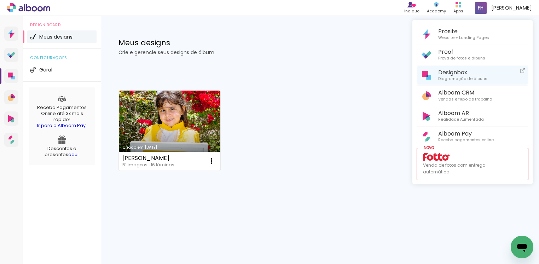
click at [456, 77] on span "Diagramação de álbuns" at bounding box center [462, 79] width 49 height 6
click at [344, 131] on div at bounding box center [269, 132] width 539 height 264
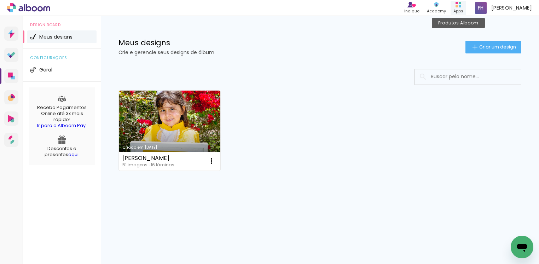
click at [458, 6] on rect at bounding box center [457, 6] width 2 height 2
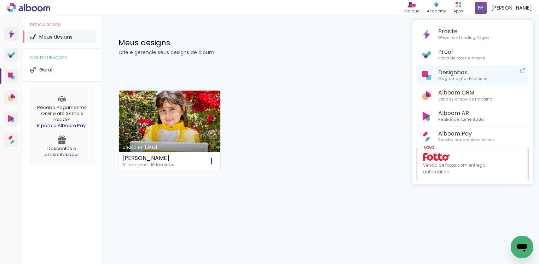
click at [445, 71] on span "Designbox" at bounding box center [462, 72] width 49 height 7
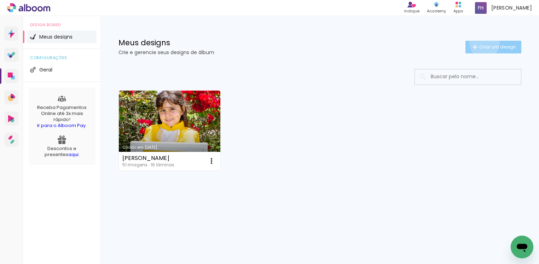
click at [483, 45] on span "Criar um design" at bounding box center [497, 47] width 37 height 5
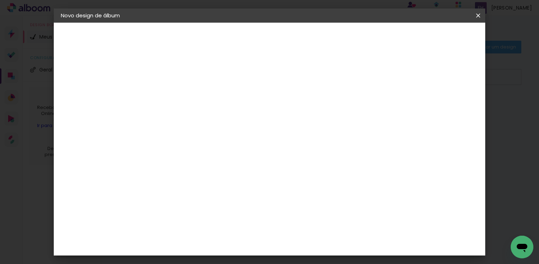
click at [177, 96] on input at bounding box center [177, 95] width 0 height 11
type input "[PERSON_NAME]"
type paper-input "[PERSON_NAME]"
click at [0, 0] on slot "Avançar" at bounding box center [0, 0] width 0 height 0
click at [175, 135] on input at bounding box center [187, 134] width 57 height 9
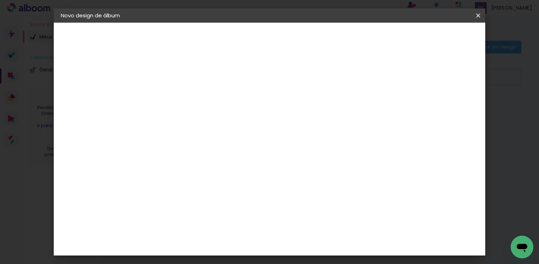
click at [216, 132] on input "salvador daqui" at bounding box center [187, 134] width 57 height 9
type input "salvador daqui"
type paper-input "salvador daqui"
click at [290, 40] on div "Voltar Avançar" at bounding box center [255, 37] width 70 height 12
click at [219, 157] on div "Salvador Daqui" at bounding box center [195, 160] width 47 height 6
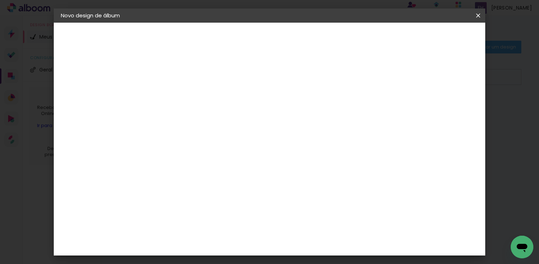
click at [0, 0] on slot "Avançar" at bounding box center [0, 0] width 0 height 0
click at [224, 152] on span "20 × 25" at bounding box center [207, 161] width 33 height 19
click at [0, 0] on slot "Avançar" at bounding box center [0, 0] width 0 height 0
click at [431, 38] on span "Iniciar design" at bounding box center [415, 37] width 32 height 5
click at [431, 37] on span "Iniciar design" at bounding box center [415, 37] width 32 height 5
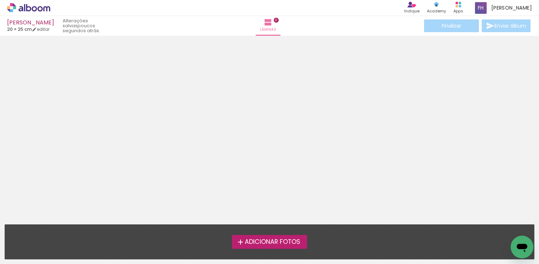
click at [269, 241] on span "Adicionar Fotos" at bounding box center [273, 242] width 56 height 6
click at [0, 0] on input "file" at bounding box center [0, 0] width 0 height 0
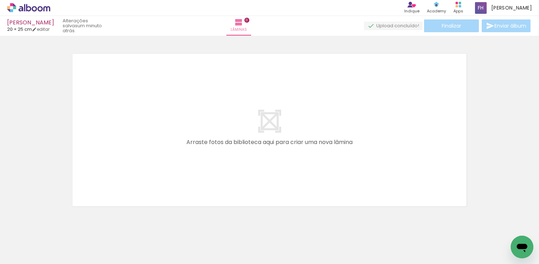
scroll to position [9, 0]
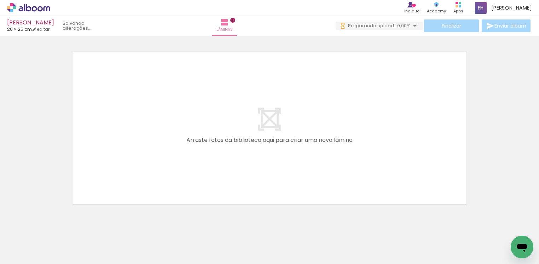
click at [18, 252] on span "Adicionar Fotos" at bounding box center [25, 254] width 21 height 8
click at [0, 0] on input "file" at bounding box center [0, 0] width 0 height 0
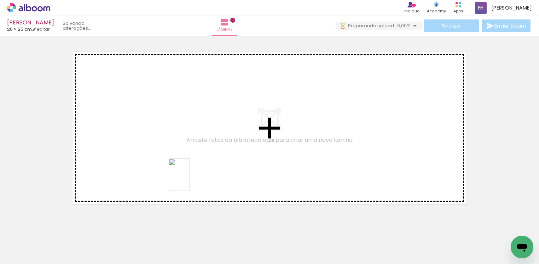
drag, startPoint x: 113, startPoint y: 247, endPoint x: 190, endPoint y: 180, distance: 102.3
click at [190, 180] on quentale-workspace at bounding box center [269, 132] width 539 height 264
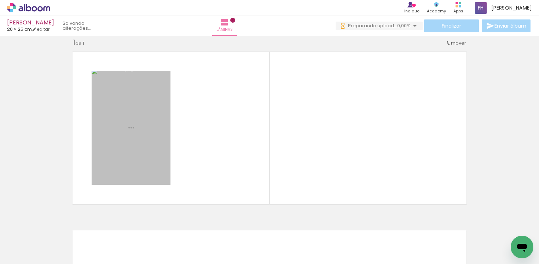
scroll to position [9, 0]
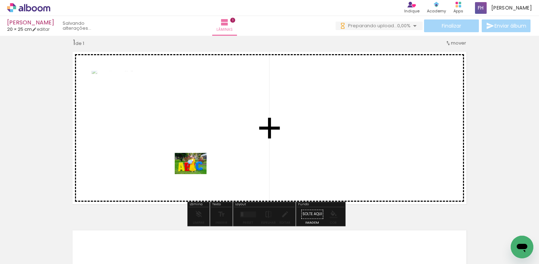
drag, startPoint x: 104, startPoint y: 227, endPoint x: 196, endPoint y: 174, distance: 106.1
click at [196, 174] on quentale-workspace at bounding box center [269, 132] width 539 height 264
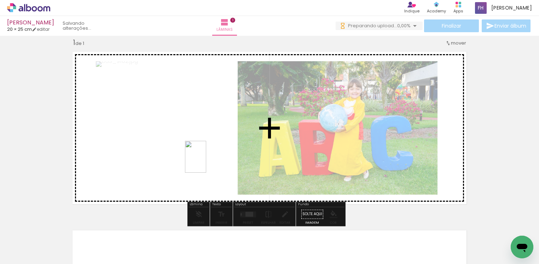
drag, startPoint x: 185, startPoint y: 238, endPoint x: 206, endPoint y: 162, distance: 78.5
click at [206, 162] on quentale-workspace at bounding box center [269, 132] width 539 height 264
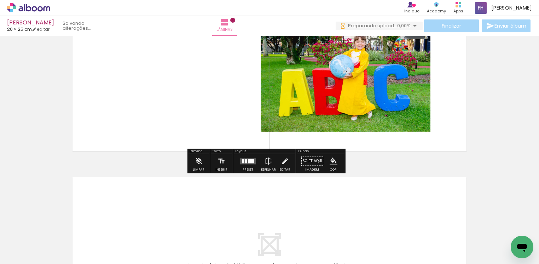
scroll to position [115, 0]
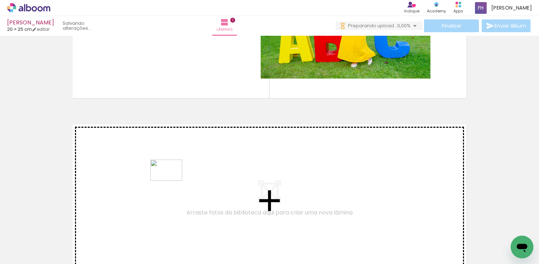
drag, startPoint x: 165, startPoint y: 228, endPoint x: 172, endPoint y: 181, distance: 47.5
click at [172, 181] on quentale-workspace at bounding box center [269, 132] width 539 height 264
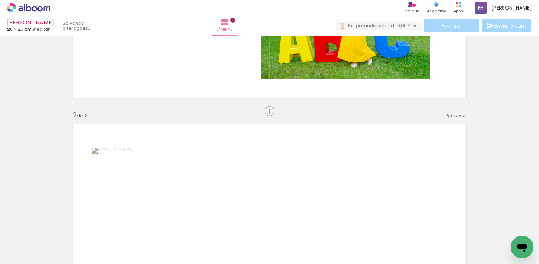
scroll to position [188, 0]
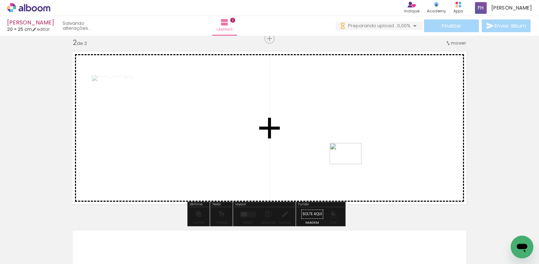
drag, startPoint x: 249, startPoint y: 233, endPoint x: 351, endPoint y: 164, distance: 123.3
click at [351, 164] on quentale-workspace at bounding box center [269, 132] width 539 height 264
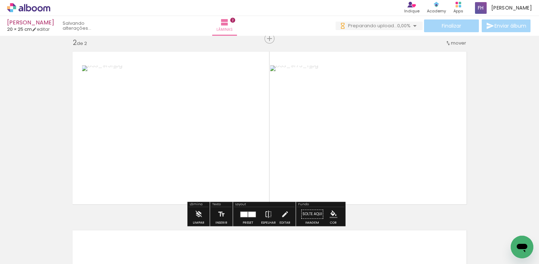
click at [18, 256] on span "Adicionar Fotos" at bounding box center [25, 254] width 21 height 8
click at [0, 0] on input "file" at bounding box center [0, 0] width 0 height 0
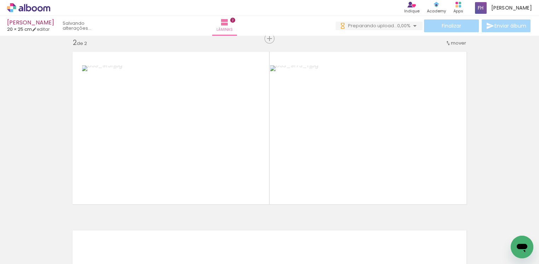
scroll to position [0, 0]
click at [38, 242] on iron-icon at bounding box center [36, 243] width 6 height 6
click at [0, 0] on slot "Não utilizadas" at bounding box center [0, 0] width 0 height 0
type input "Não utilizadas"
click at [28, 256] on span "Adicionar Fotos" at bounding box center [25, 254] width 21 height 8
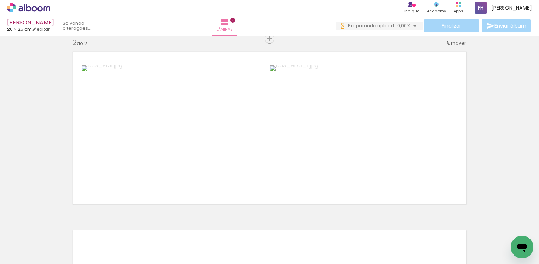
click at [0, 0] on input "file" at bounding box center [0, 0] width 0 height 0
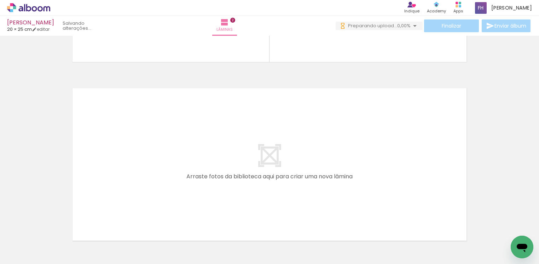
scroll to position [347, 0]
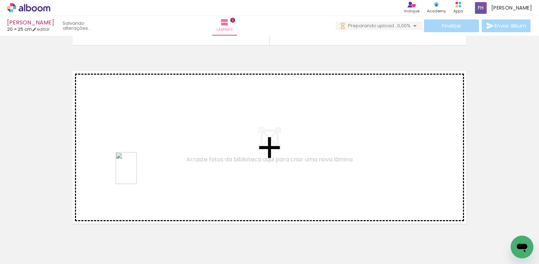
drag, startPoint x: 76, startPoint y: 249, endPoint x: 137, endPoint y: 173, distance: 97.1
click at [137, 173] on quentale-workspace at bounding box center [269, 132] width 539 height 264
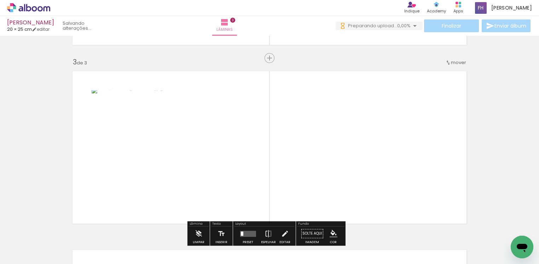
scroll to position [366, 0]
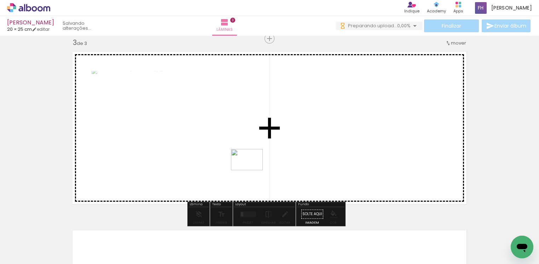
drag, startPoint x: 156, startPoint y: 250, endPoint x: 252, endPoint y: 170, distance: 125.1
click at [252, 170] on quentale-workspace at bounding box center [269, 132] width 539 height 264
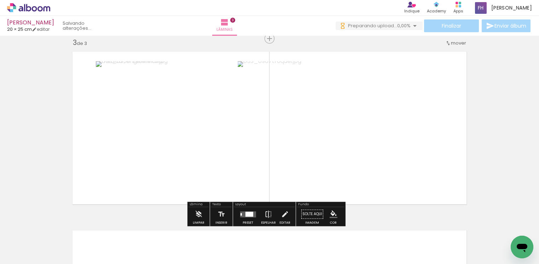
click at [245, 213] on div at bounding box center [249, 214] width 8 height 5
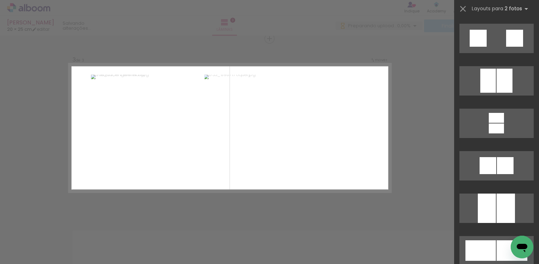
scroll to position [1698, 0]
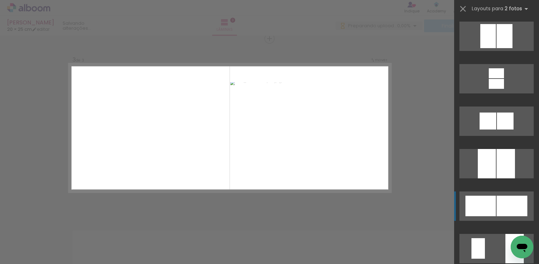
click at [511, 214] on div at bounding box center [512, 206] width 31 height 21
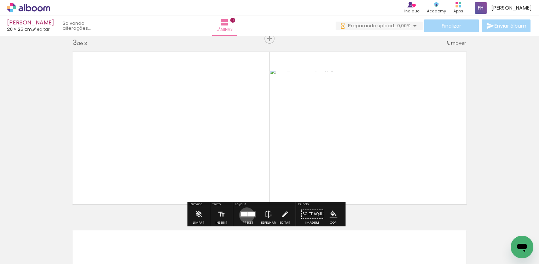
click at [245, 215] on div at bounding box center [244, 214] width 7 height 4
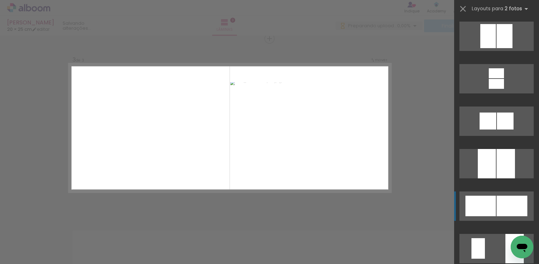
scroll to position [1825, 0]
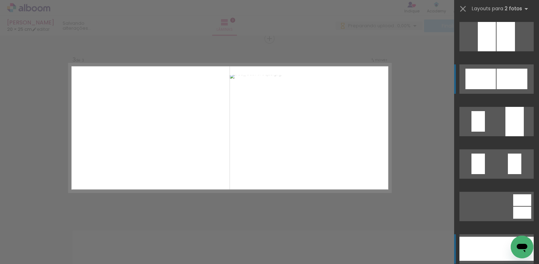
click at [479, 255] on div at bounding box center [478, 249] width 37 height 24
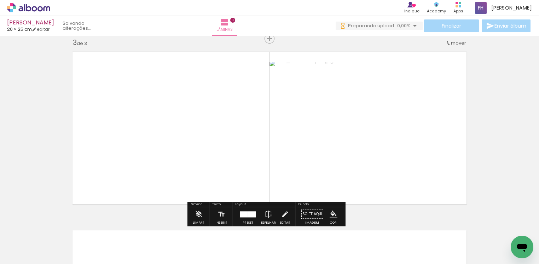
click at [219, 157] on quentale-photo at bounding box center [168, 128] width 201 height 132
click at [244, 214] on div at bounding box center [244, 214] width 8 height 6
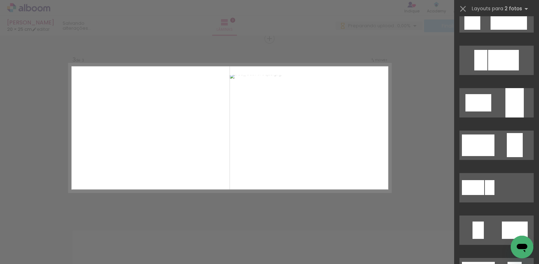
scroll to position [0, 0]
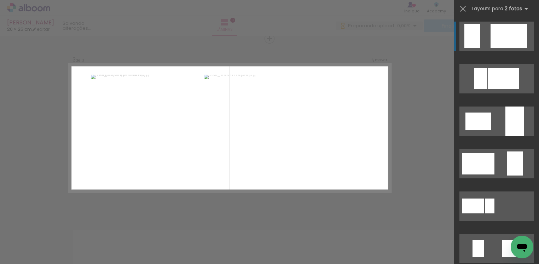
click at [502, 48] on quentale-layouter at bounding box center [497, 36] width 74 height 29
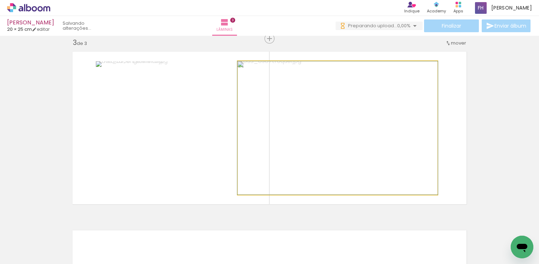
click at [254, 155] on quentale-photo at bounding box center [338, 127] width 200 height 133
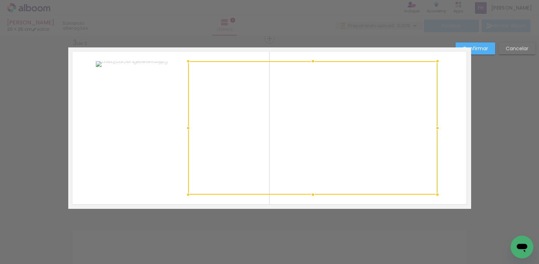
drag, startPoint x: 232, startPoint y: 129, endPoint x: 182, endPoint y: 133, distance: 50.0
click at [182, 133] on div at bounding box center [188, 128] width 14 height 14
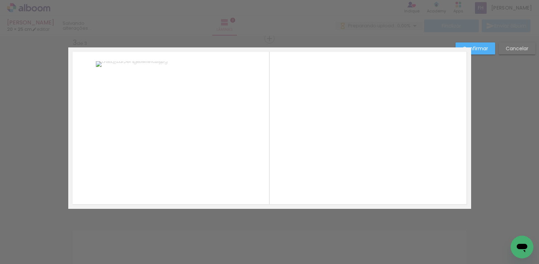
click at [409, 132] on quentale-photo at bounding box center [312, 127] width 249 height 133
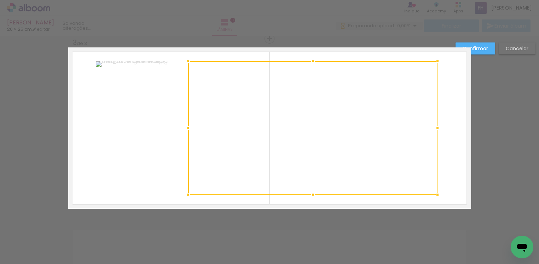
click at [409, 132] on div at bounding box center [312, 127] width 249 height 133
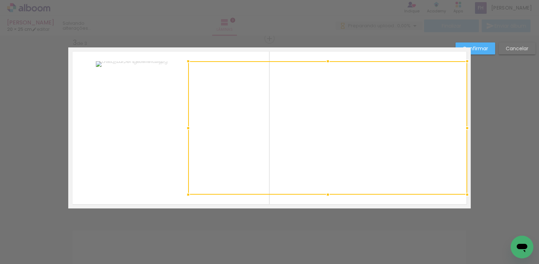
drag, startPoint x: 437, startPoint y: 130, endPoint x: 466, endPoint y: 134, distance: 29.3
click at [466, 134] on div at bounding box center [467, 128] width 14 height 14
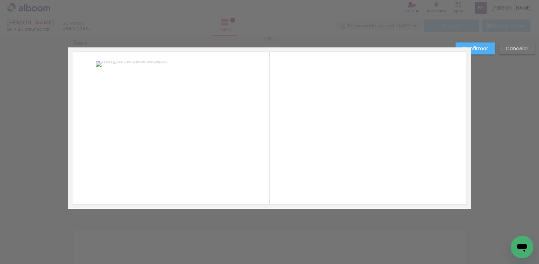
click at [335, 85] on quentale-photo at bounding box center [327, 127] width 279 height 133
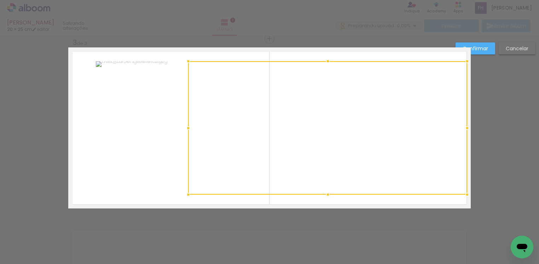
click at [335, 85] on div at bounding box center [327, 127] width 279 height 133
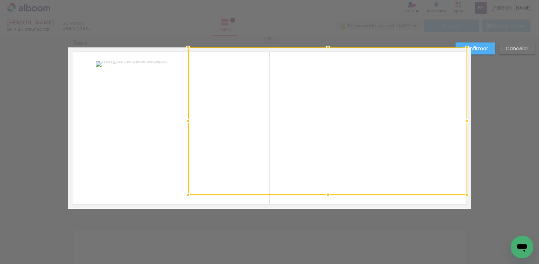
drag, startPoint x: 318, startPoint y: 61, endPoint x: 321, endPoint y: 50, distance: 11.0
click at [321, 50] on div at bounding box center [328, 47] width 14 height 14
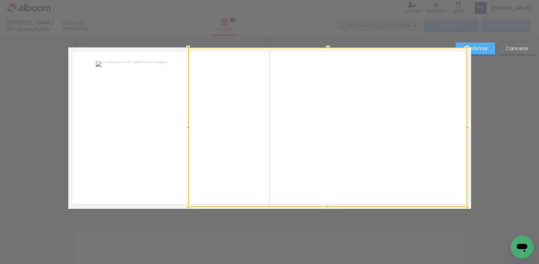
drag, startPoint x: 327, startPoint y: 199, endPoint x: 329, endPoint y: 204, distance: 5.7
click at [329, 204] on div at bounding box center [328, 207] width 14 height 14
click at [324, 194] on div at bounding box center [327, 127] width 279 height 160
click at [160, 146] on quentale-photo at bounding box center [140, 127] width 89 height 133
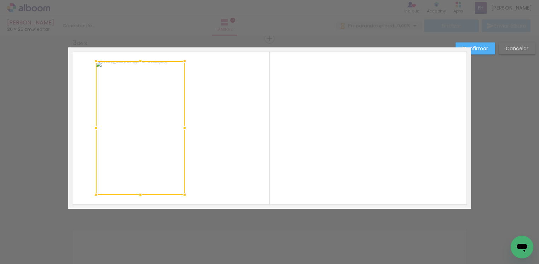
click at [160, 146] on div at bounding box center [140, 127] width 89 height 133
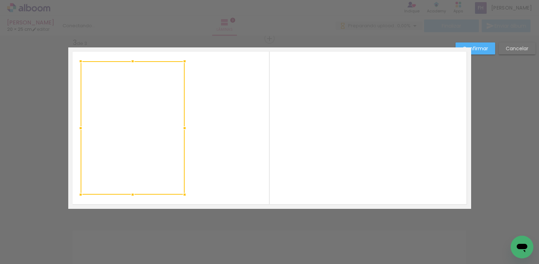
drag, startPoint x: 90, startPoint y: 128, endPoint x: 75, endPoint y: 129, distance: 15.3
click at [75, 129] on div at bounding box center [81, 128] width 14 height 14
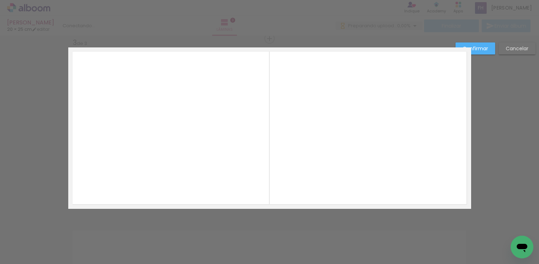
click at [172, 133] on quentale-photo at bounding box center [133, 127] width 104 height 133
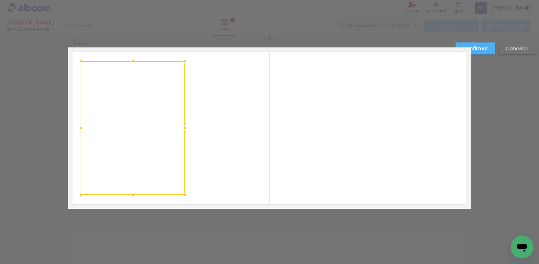
click at [172, 133] on div at bounding box center [133, 127] width 104 height 133
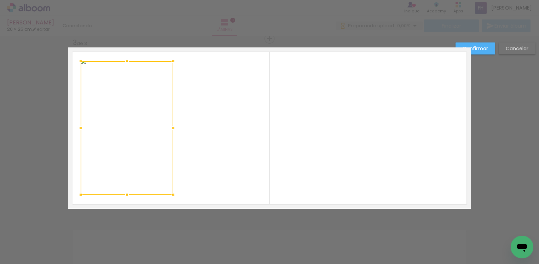
drag, startPoint x: 179, startPoint y: 128, endPoint x: 167, endPoint y: 126, distance: 11.9
click at [167, 126] on div at bounding box center [173, 128] width 14 height 14
click at [496, 44] on div "Confirmar Cancelar" at bounding box center [493, 50] width 83 height 17
click at [488, 47] on paper-button "Confirmar" at bounding box center [476, 48] width 40 height 12
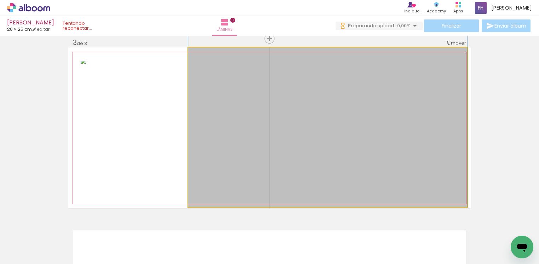
drag, startPoint x: 379, startPoint y: 120, endPoint x: 383, endPoint y: 104, distance: 16.4
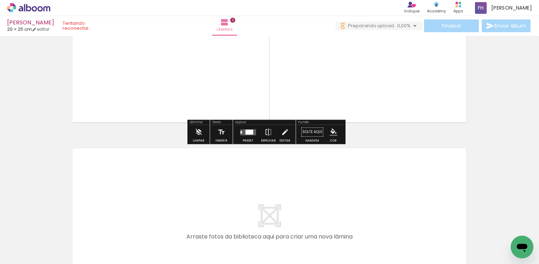
scroll to position [472, 0]
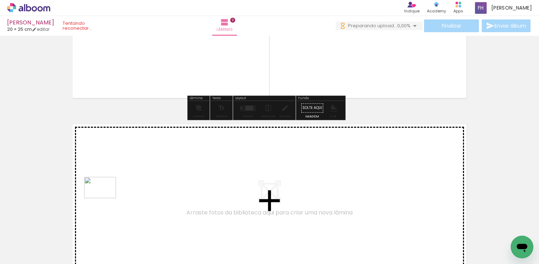
drag, startPoint x: 72, startPoint y: 246, endPoint x: 105, endPoint y: 198, distance: 58.7
click at [105, 198] on quentale-workspace at bounding box center [269, 132] width 539 height 264
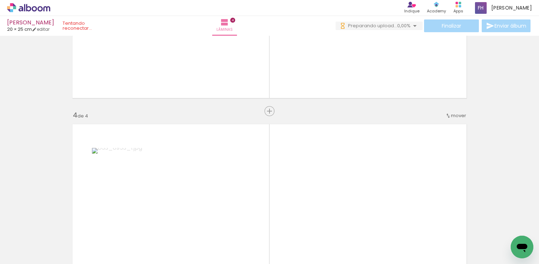
scroll to position [544, 0]
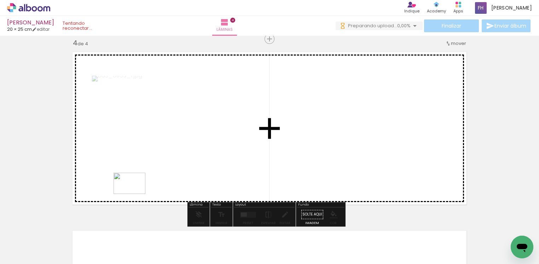
drag, startPoint x: 76, startPoint y: 240, endPoint x: 135, endPoint y: 194, distance: 74.9
click at [135, 194] on quentale-workspace at bounding box center [269, 132] width 539 height 264
drag, startPoint x: 79, startPoint y: 243, endPoint x: 171, endPoint y: 173, distance: 115.3
click at [171, 173] on quentale-workspace at bounding box center [269, 132] width 539 height 264
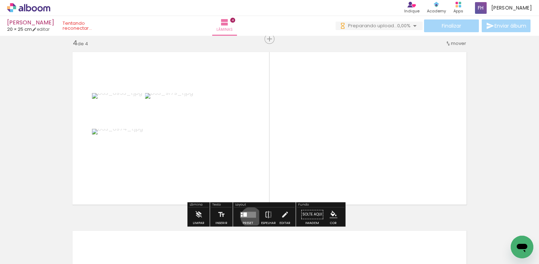
click at [249, 217] on quentale-layouter at bounding box center [248, 215] width 16 height 6
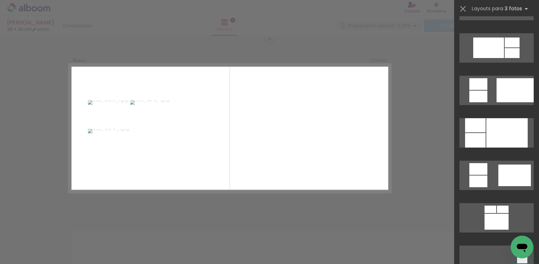
scroll to position [371, 0]
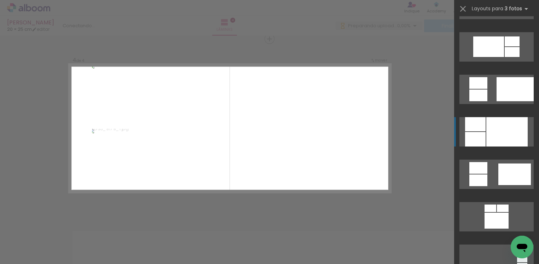
click at [506, 141] on div at bounding box center [506, 131] width 41 height 29
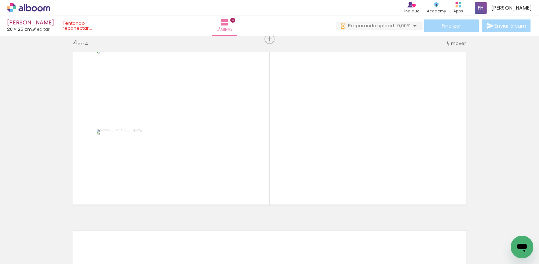
click at [39, 254] on paper-button "Adicionar Fotos" at bounding box center [22, 259] width 34 height 11
click at [0, 0] on input "file" at bounding box center [0, 0] width 0 height 0
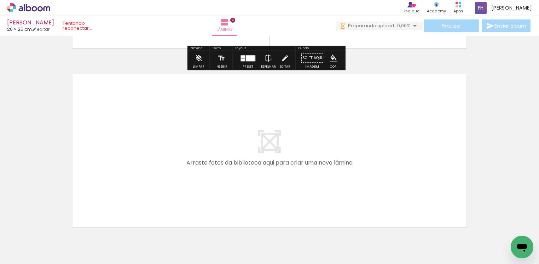
scroll to position [704, 0]
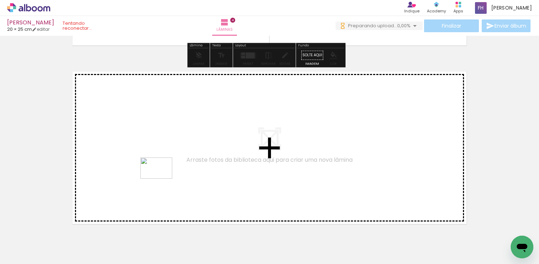
drag, startPoint x: 71, startPoint y: 245, endPoint x: 162, endPoint y: 179, distance: 112.4
click at [162, 179] on quentale-workspace at bounding box center [269, 132] width 539 height 264
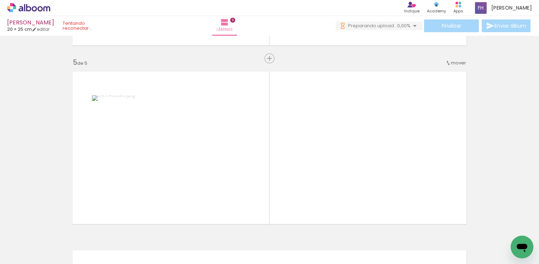
scroll to position [723, 0]
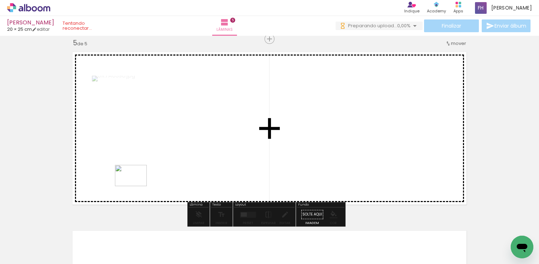
drag, startPoint x: 83, startPoint y: 246, endPoint x: 136, endPoint y: 186, distance: 80.2
click at [136, 186] on quentale-workspace at bounding box center [269, 132] width 539 height 264
drag, startPoint x: 79, startPoint y: 244, endPoint x: 141, endPoint y: 169, distance: 97.0
click at [141, 169] on quentale-workspace at bounding box center [269, 132] width 539 height 264
drag, startPoint x: 74, startPoint y: 242, endPoint x: 182, endPoint y: 163, distance: 134.5
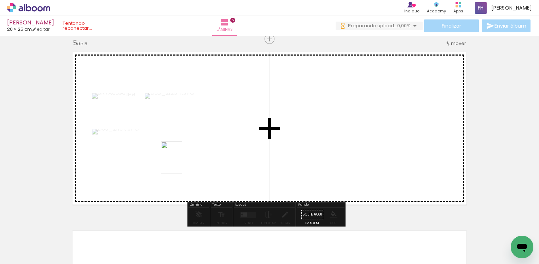
click at [182, 163] on quentale-workspace at bounding box center [269, 132] width 539 height 264
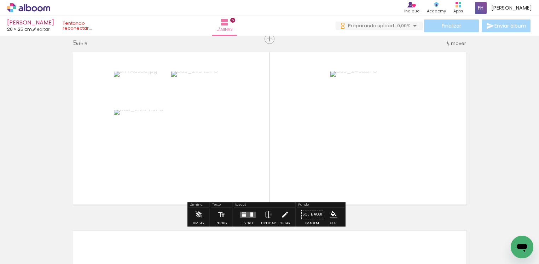
click at [252, 215] on quentale-layouter at bounding box center [248, 215] width 16 height 6
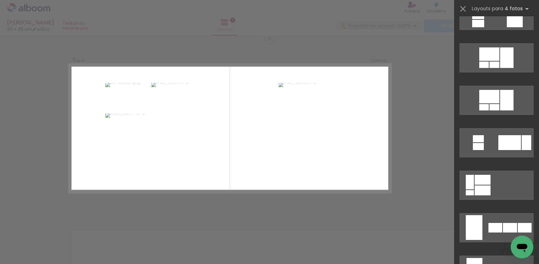
scroll to position [477, 0]
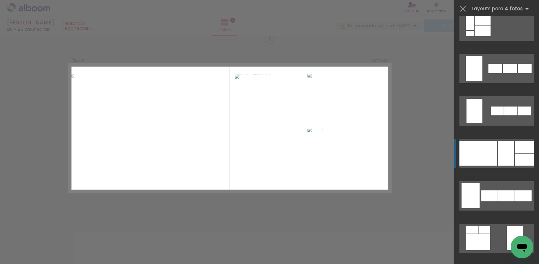
click at [511, 166] on quentale-layouter at bounding box center [497, 153] width 74 height 29
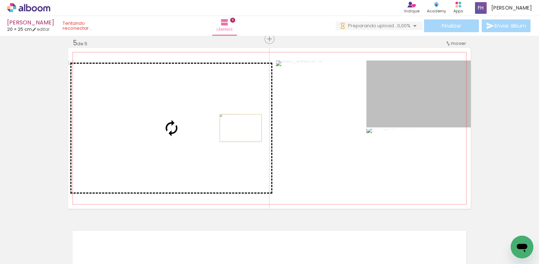
drag, startPoint x: 398, startPoint y: 100, endPoint x: 237, endPoint y: 127, distance: 163.3
click at [0, 0] on slot at bounding box center [0, 0] width 0 height 0
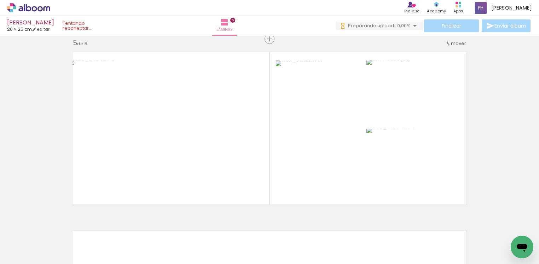
click at [22, 256] on span "Adicionar Fotos" at bounding box center [25, 260] width 21 height 8
click at [0, 0] on input "file" at bounding box center [0, 0] width 0 height 0
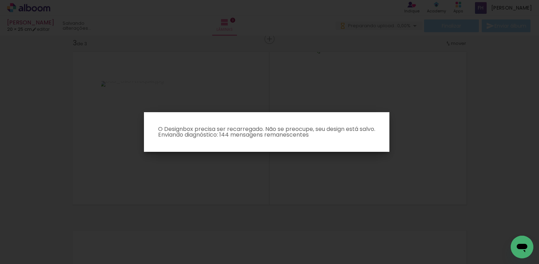
scroll to position [0, 0]
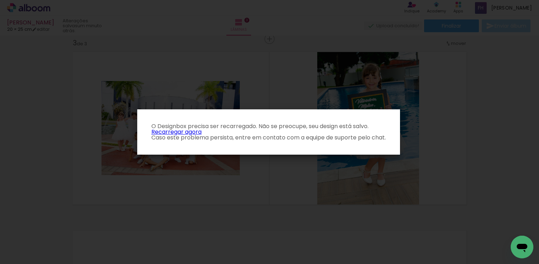
click at [168, 132] on link "Recarregar agora" at bounding box center [176, 132] width 50 height 8
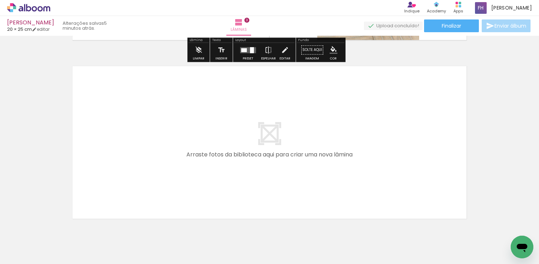
scroll to position [477, 0]
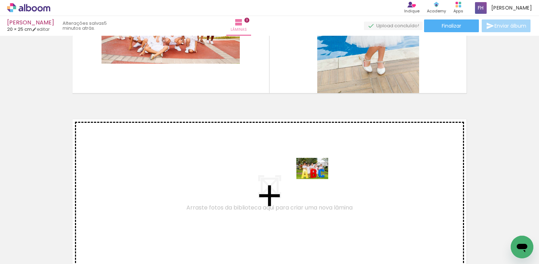
drag, startPoint x: 317, startPoint y: 244, endPoint x: 318, endPoint y: 179, distance: 65.5
click at [318, 179] on quentale-workspace at bounding box center [269, 132] width 539 height 264
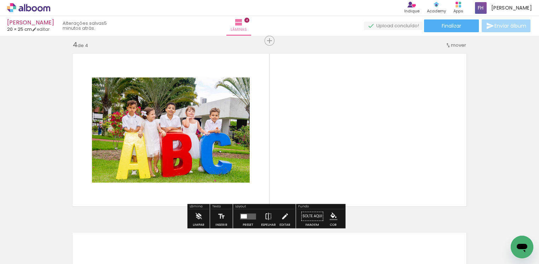
scroll to position [544, 0]
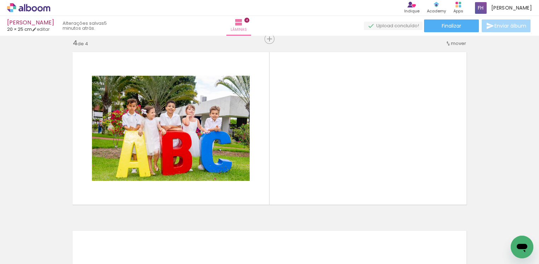
click at [39, 244] on iron-icon at bounding box center [36, 243] width 6 height 6
click at [0, 0] on slot "Não utilizadas" at bounding box center [0, 0] width 0 height 0
type input "Não utilizadas"
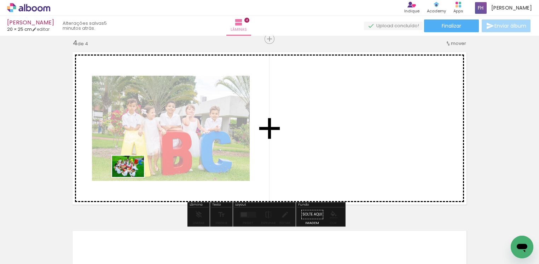
drag, startPoint x: 104, startPoint y: 248, endPoint x: 133, endPoint y: 177, distance: 76.7
click at [133, 177] on quentale-workspace at bounding box center [269, 132] width 539 height 264
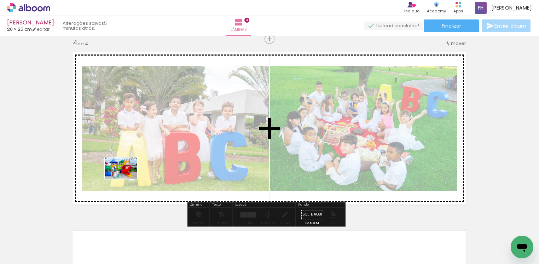
drag, startPoint x: 77, startPoint y: 243, endPoint x: 126, endPoint y: 179, distance: 81.0
click at [126, 179] on quentale-workspace at bounding box center [269, 132] width 539 height 264
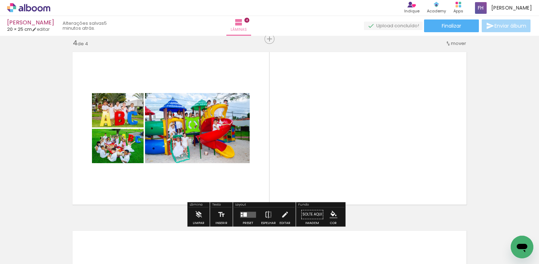
click at [251, 215] on quentale-layouter at bounding box center [248, 215] width 16 height 6
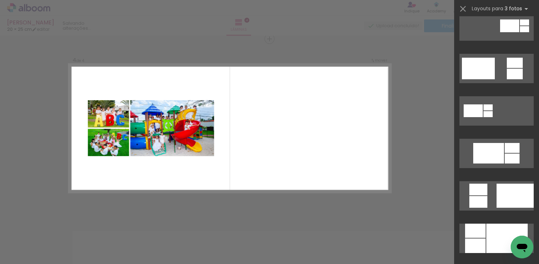
scroll to position [318, 0]
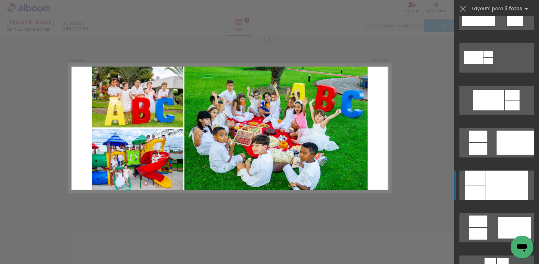
click at [513, 191] on div at bounding box center [506, 185] width 41 height 29
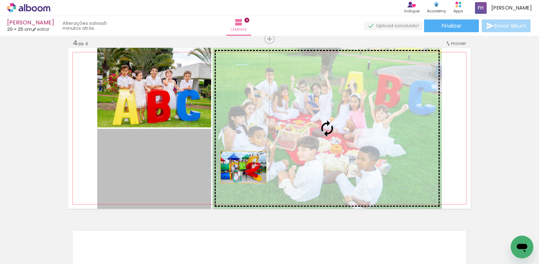
drag, startPoint x: 167, startPoint y: 185, endPoint x: 240, endPoint y: 167, distance: 74.8
click at [0, 0] on slot at bounding box center [0, 0] width 0 height 0
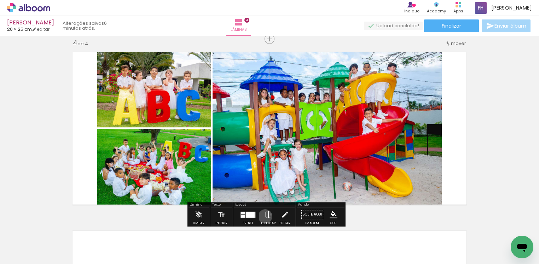
click at [265, 216] on iron-icon at bounding box center [269, 214] width 8 height 14
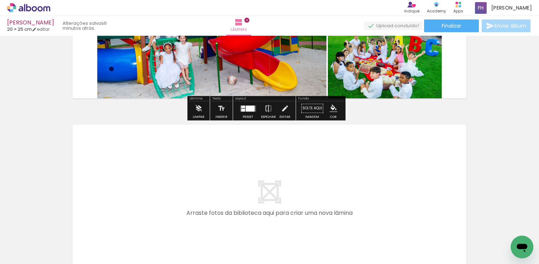
scroll to position [704, 0]
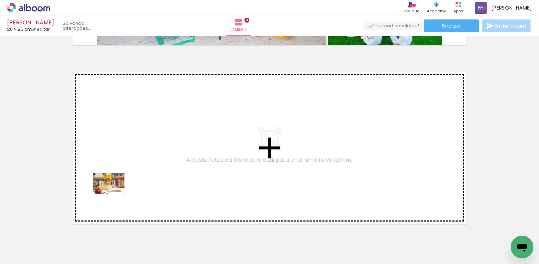
drag, startPoint x: 70, startPoint y: 244, endPoint x: 114, endPoint y: 194, distance: 66.7
click at [114, 194] on quentale-workspace at bounding box center [269, 132] width 539 height 264
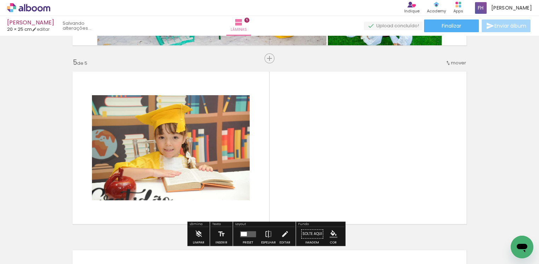
scroll to position [723, 0]
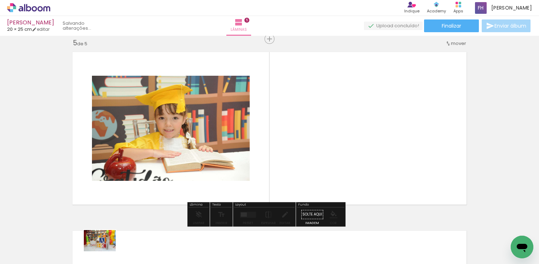
drag, startPoint x: 107, startPoint y: 231, endPoint x: 105, endPoint y: 251, distance: 20.2
click at [0, 0] on slot at bounding box center [0, 0] width 0 height 0
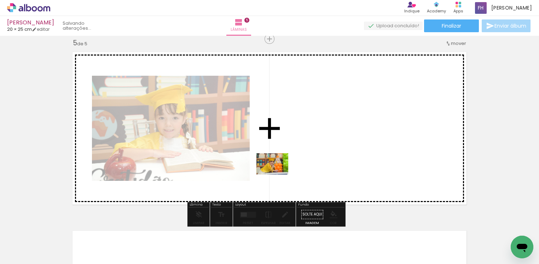
drag, startPoint x: 115, startPoint y: 247, endPoint x: 278, endPoint y: 174, distance: 177.7
click at [278, 174] on quentale-workspace at bounding box center [269, 132] width 539 height 264
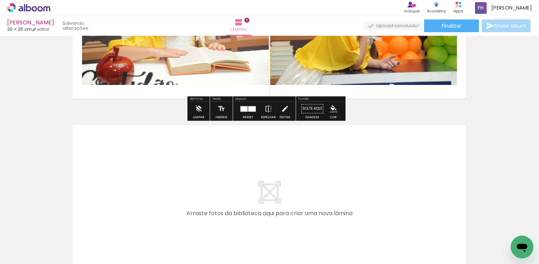
scroll to position [829, 0]
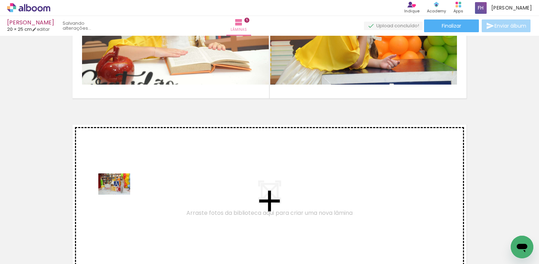
drag, startPoint x: 75, startPoint y: 240, endPoint x: 120, endPoint y: 195, distance: 64.0
click at [120, 195] on quentale-workspace at bounding box center [269, 132] width 539 height 264
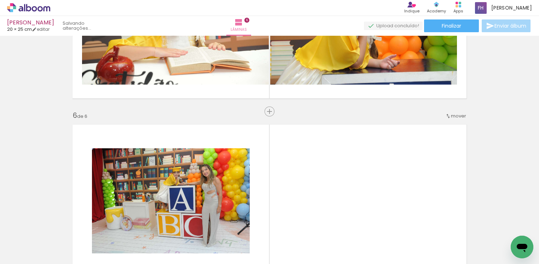
scroll to position [902, 0]
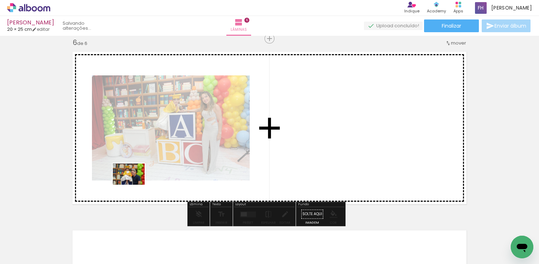
drag, startPoint x: 77, startPoint y: 242, endPoint x: 137, endPoint y: 183, distance: 83.3
click at [137, 183] on quentale-workspace at bounding box center [269, 132] width 539 height 264
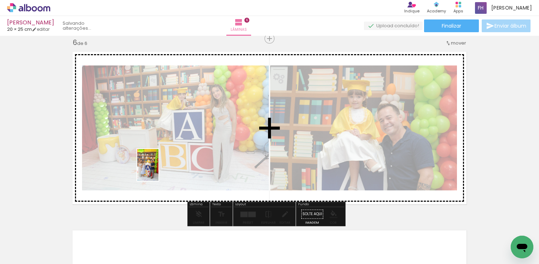
drag, startPoint x: 76, startPoint y: 250, endPoint x: 158, endPoint y: 170, distance: 115.1
click at [158, 170] on quentale-workspace at bounding box center [269, 132] width 539 height 264
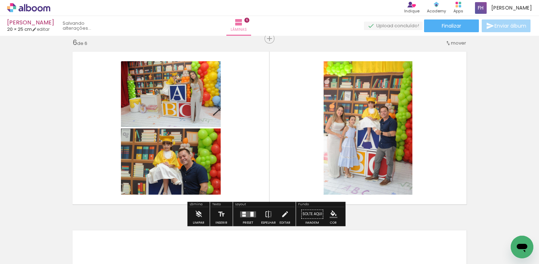
click at [27, 257] on span "Adicionar Fotos" at bounding box center [25, 260] width 21 height 8
click at [0, 0] on input "file" at bounding box center [0, 0] width 0 height 0
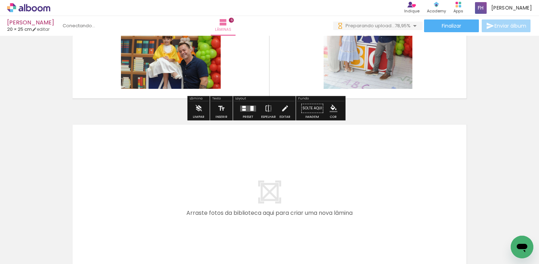
scroll to position [1061, 0]
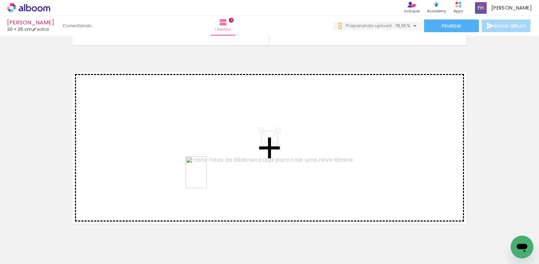
drag, startPoint x: 200, startPoint y: 209, endPoint x: 207, endPoint y: 178, distance: 31.9
click at [207, 178] on quentale-workspace at bounding box center [269, 132] width 539 height 264
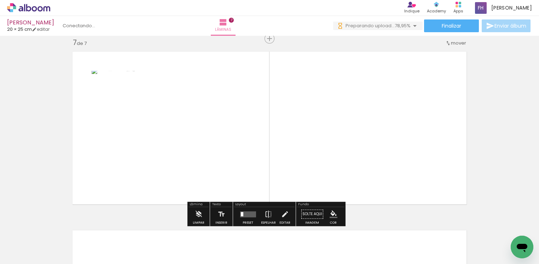
scroll to position [1081, 0]
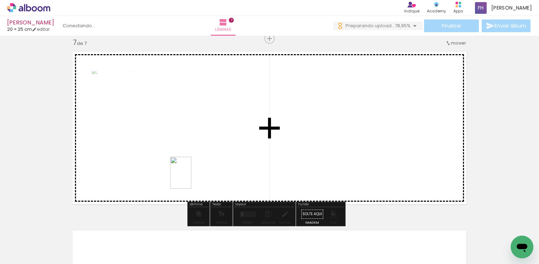
drag, startPoint x: 156, startPoint y: 244, endPoint x: 191, endPoint y: 178, distance: 74.7
click at [191, 178] on quentale-workspace at bounding box center [269, 132] width 539 height 264
drag, startPoint x: 111, startPoint y: 246, endPoint x: 304, endPoint y: 176, distance: 205.4
click at [304, 176] on quentale-workspace at bounding box center [269, 132] width 539 height 264
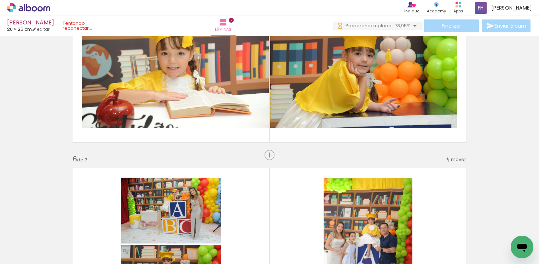
scroll to position [762, 0]
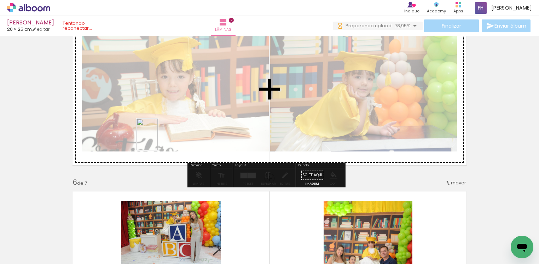
drag, startPoint x: 72, startPoint y: 250, endPoint x: 158, endPoint y: 140, distance: 139.9
click at [158, 140] on quentale-workspace at bounding box center [269, 132] width 539 height 264
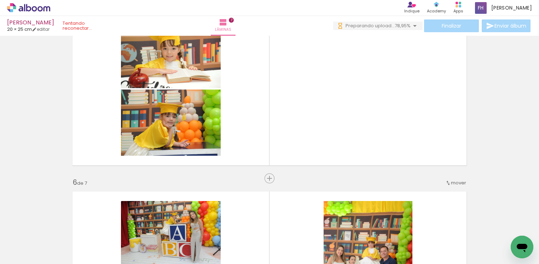
click at [25, 252] on span "Adicionar Fotos" at bounding box center [25, 254] width 21 height 8
click at [0, 0] on input "file" at bounding box center [0, 0] width 0 height 0
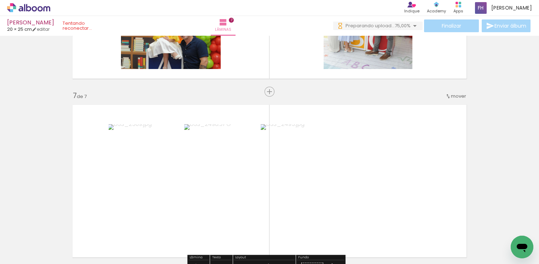
scroll to position [1081, 0]
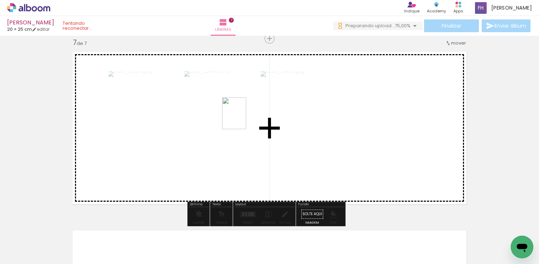
drag, startPoint x: 80, startPoint y: 248, endPoint x: 243, endPoint y: 119, distance: 208.3
click at [243, 119] on quentale-workspace at bounding box center [269, 132] width 539 height 264
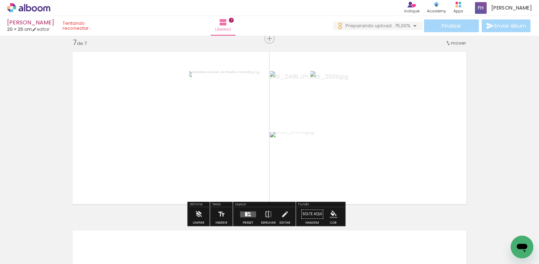
click at [37, 255] on paper-button "Adicionar Fotos" at bounding box center [22, 259] width 34 height 11
click at [0, 0] on input "file" at bounding box center [0, 0] width 0 height 0
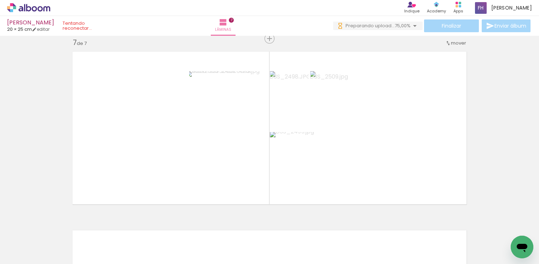
click at [30, 256] on span "Adicionar Fotos" at bounding box center [25, 260] width 21 height 8
click at [0, 0] on input "file" at bounding box center [0, 0] width 0 height 0
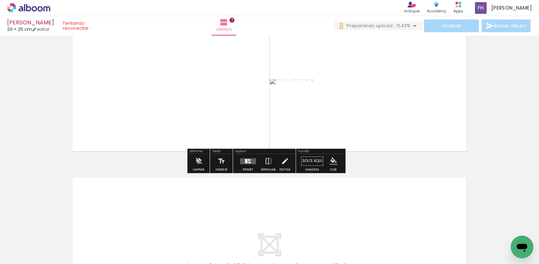
scroll to position [1187, 0]
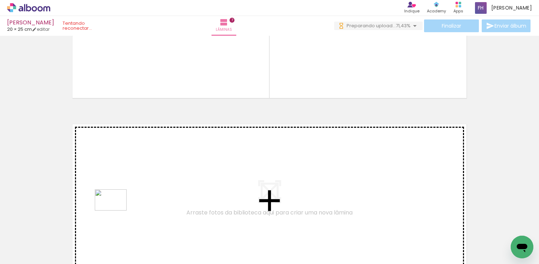
drag, startPoint x: 65, startPoint y: 248, endPoint x: 116, endPoint y: 211, distance: 63.5
click at [116, 211] on quentale-workspace at bounding box center [269, 132] width 539 height 264
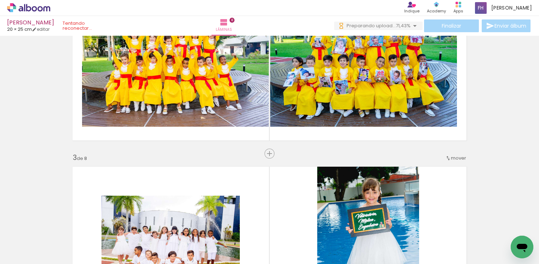
scroll to position [0, 0]
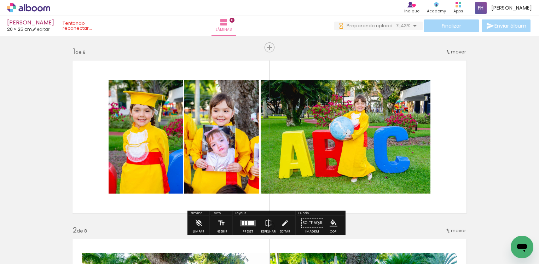
click at [31, 255] on span "Adicionar Fotos" at bounding box center [25, 254] width 21 height 8
click at [0, 0] on input "file" at bounding box center [0, 0] width 0 height 0
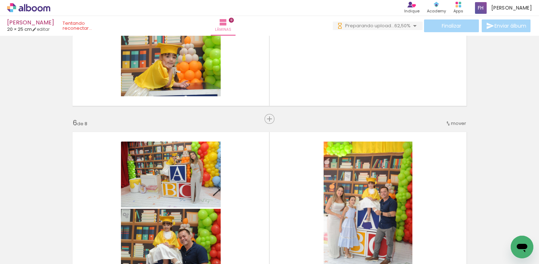
scroll to position [696, 0]
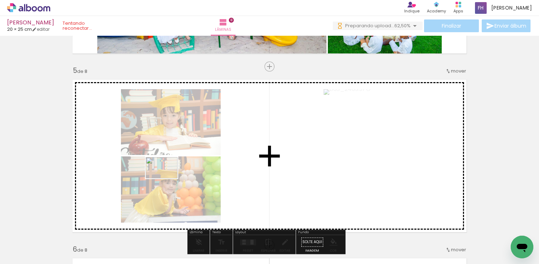
drag, startPoint x: 99, startPoint y: 228, endPoint x: 167, endPoint y: 178, distance: 83.8
click at [167, 178] on quentale-workspace at bounding box center [269, 132] width 539 height 264
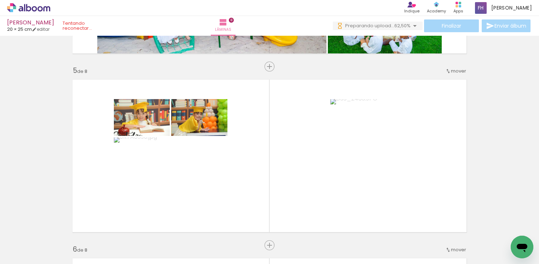
click at [30, 257] on span "Adicionar Fotos" at bounding box center [25, 260] width 21 height 8
click at [0, 0] on input "file" at bounding box center [0, 0] width 0 height 0
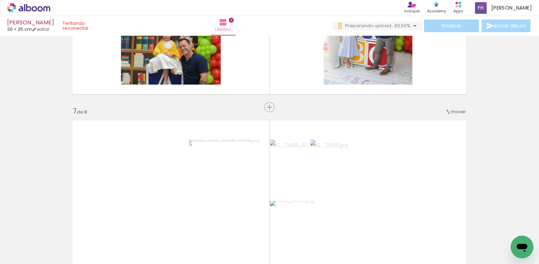
scroll to position [1079, 0]
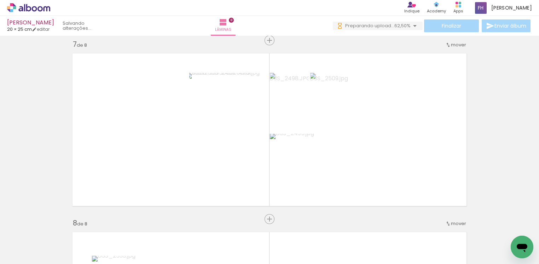
click at [25, 256] on span "Adicionar Fotos" at bounding box center [25, 260] width 21 height 8
click at [0, 0] on input "file" at bounding box center [0, 0] width 0 height 0
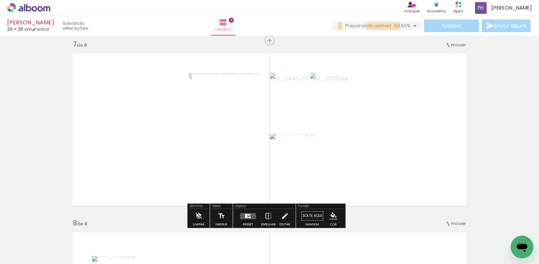
click at [381, 24] on span "Preparando upload..." at bounding box center [369, 25] width 49 height 7
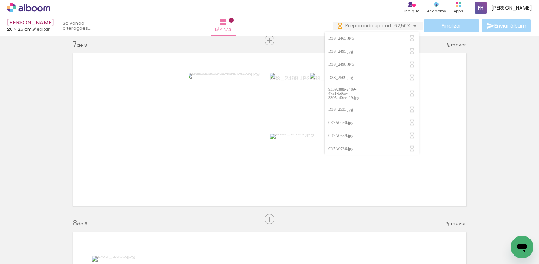
click at [371, 26] on span "Preparando upload..." at bounding box center [369, 25] width 49 height 7
click at [343, 39] on div "D3S_2463.JPG" at bounding box center [342, 38] width 28 height 4
click at [411, 26] on iron-icon at bounding box center [415, 26] width 8 height 8
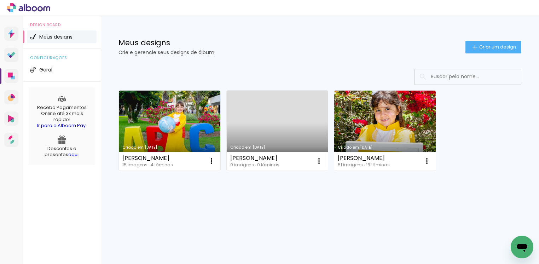
click at [305, 121] on link "Criado em [DATE]" at bounding box center [278, 131] width 102 height 80
click at [320, 163] on iron-icon at bounding box center [319, 161] width 8 height 8
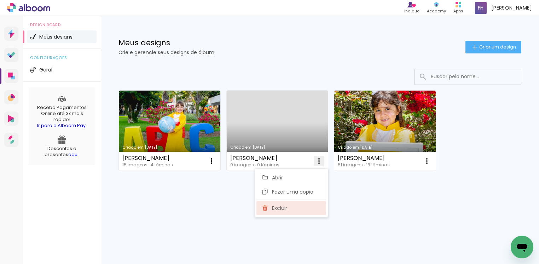
click at [286, 207] on span "Excluir" at bounding box center [279, 208] width 15 height 5
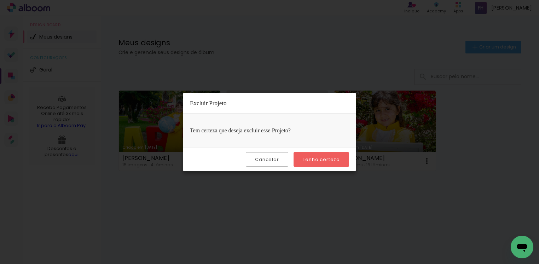
click at [302, 162] on paper-button "Tenho certeza" at bounding box center [322, 159] width 56 height 15
click at [0, 0] on slot "Tenho certeza" at bounding box center [0, 0] width 0 height 0
drag, startPoint x: 324, startPoint y: 157, endPoint x: 322, endPoint y: 161, distance: 4.7
click at [0, 0] on slot "Tenho certeza" at bounding box center [0, 0] width 0 height 0
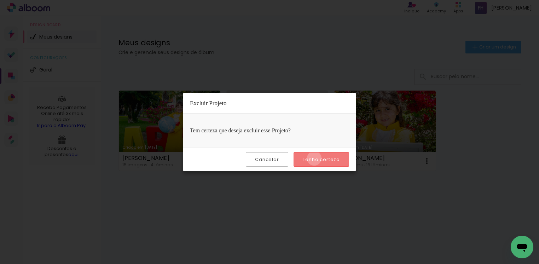
click at [0, 0] on slot "Tenho certeza" at bounding box center [0, 0] width 0 height 0
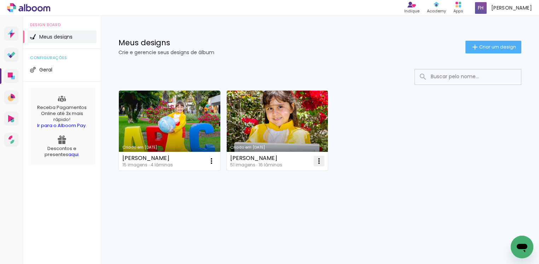
click at [312, 163] on paper-icon-button at bounding box center [319, 161] width 14 height 14
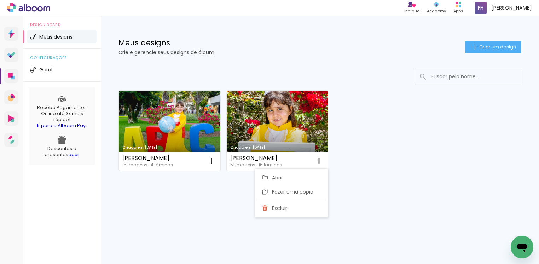
click at [214, 234] on div "Criado em 08/09/25 luiza pedra 15 imagens ∙ 4 lâminas Abrir Fazer uma cópia Exc…" at bounding box center [320, 149] width 438 height 175
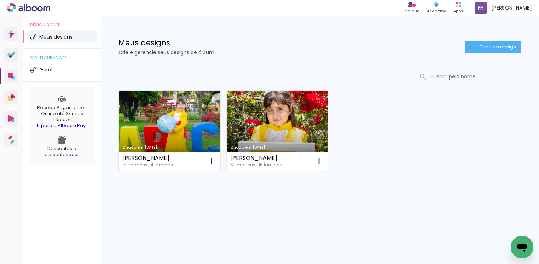
click at [191, 137] on link "Criado em [DATE]" at bounding box center [170, 131] width 102 height 80
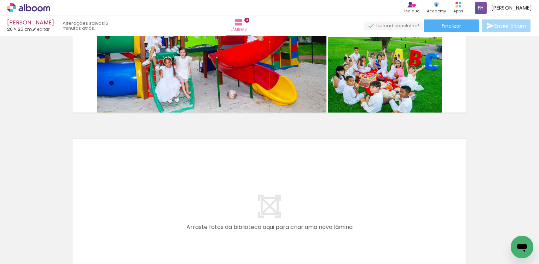
scroll to position [583, 0]
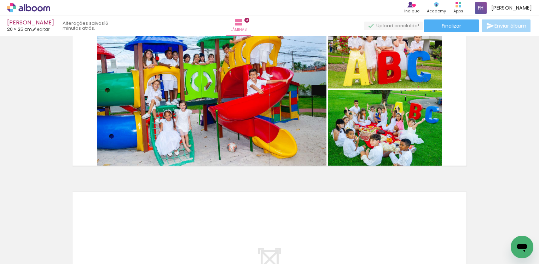
click at [39, 244] on iron-icon at bounding box center [36, 243] width 6 height 6
click at [0, 0] on slot "Não utilizadas" at bounding box center [0, 0] width 0 height 0
type input "Não utilizadas"
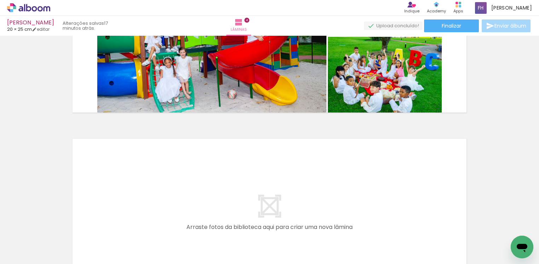
click at [31, 256] on span "Adicionar Fotos" at bounding box center [25, 260] width 21 height 8
click at [0, 0] on input "file" at bounding box center [0, 0] width 0 height 0
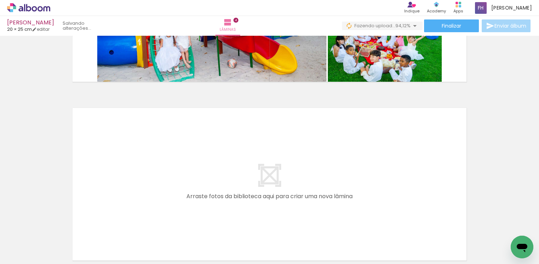
scroll to position [690, 0]
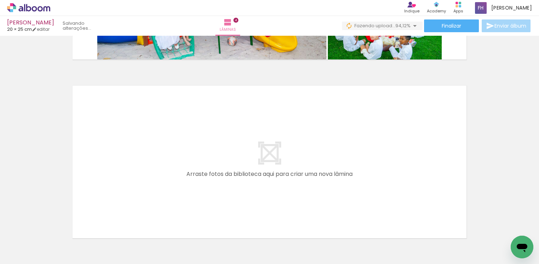
click at [28, 257] on span "Adicionar Fotos" at bounding box center [25, 260] width 21 height 8
click at [0, 0] on input "file" at bounding box center [0, 0] width 0 height 0
click at [30, 256] on span "Adicionar Fotos" at bounding box center [25, 260] width 21 height 8
click at [0, 0] on input "file" at bounding box center [0, 0] width 0 height 0
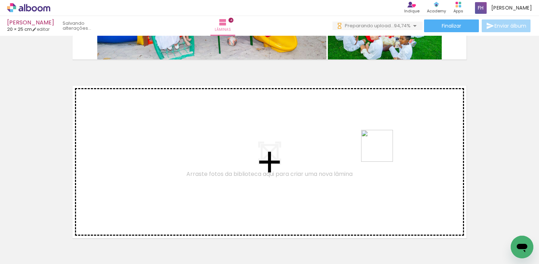
drag, startPoint x: 392, startPoint y: 238, endPoint x: 382, endPoint y: 151, distance: 87.6
click at [382, 151] on quentale-workspace at bounding box center [269, 132] width 539 height 264
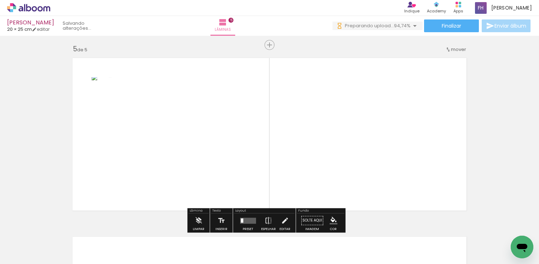
scroll to position [723, 0]
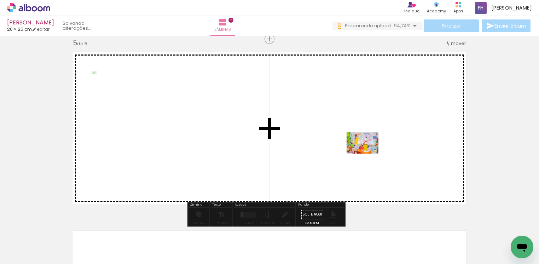
drag, startPoint x: 351, startPoint y: 242, endPoint x: 368, endPoint y: 154, distance: 90.0
click at [368, 154] on quentale-workspace at bounding box center [269, 132] width 539 height 264
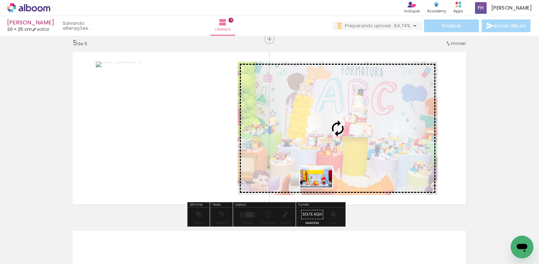
drag, startPoint x: 313, startPoint y: 241, endPoint x: 322, endPoint y: 188, distance: 53.7
click at [322, 188] on quentale-workspace at bounding box center [269, 132] width 539 height 264
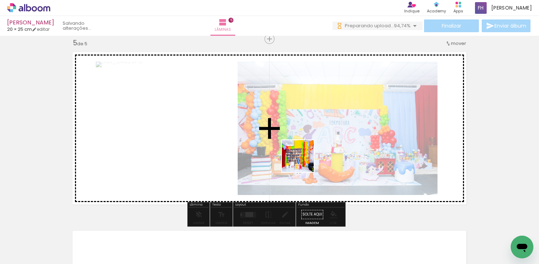
drag, startPoint x: 275, startPoint y: 244, endPoint x: 303, endPoint y: 161, distance: 87.9
click at [303, 161] on quentale-workspace at bounding box center [269, 132] width 539 height 264
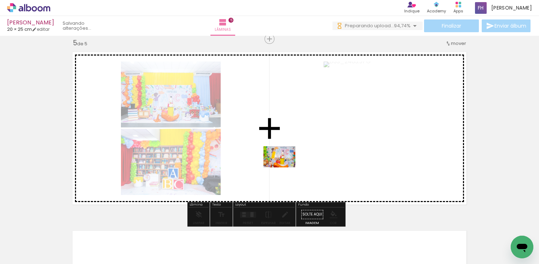
drag, startPoint x: 270, startPoint y: 242, endPoint x: 285, endPoint y: 167, distance: 76.0
click at [285, 167] on quentale-workspace at bounding box center [269, 132] width 539 height 264
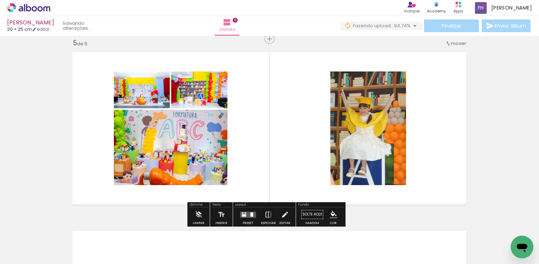
scroll to position [776, 0]
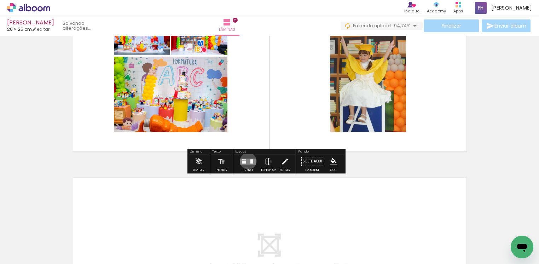
click at [247, 161] on quentale-layouter at bounding box center [248, 161] width 16 height 6
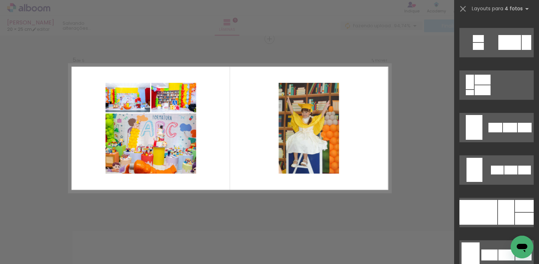
scroll to position [425, 0]
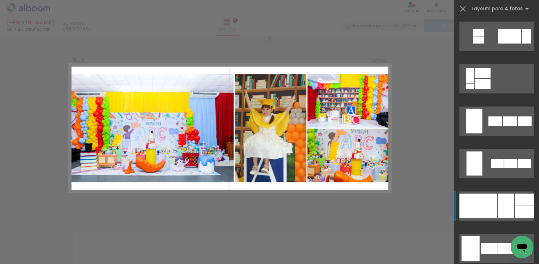
click at [502, 195] on div at bounding box center [506, 206] width 16 height 25
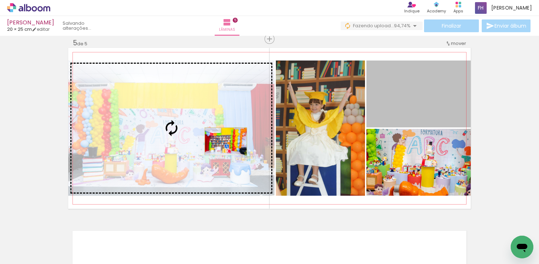
drag, startPoint x: 426, startPoint y: 103, endPoint x: 222, endPoint y: 141, distance: 207.2
click at [0, 0] on slot at bounding box center [0, 0] width 0 height 0
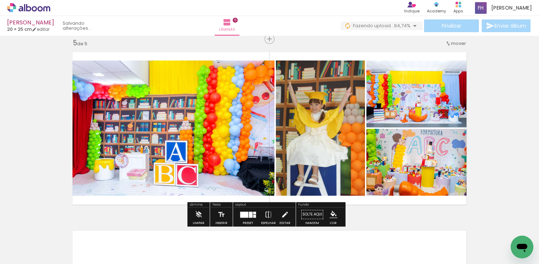
type paper-slider "120"
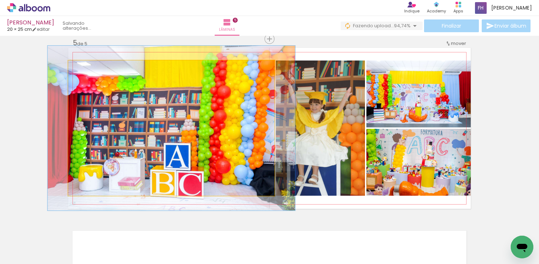
click at [90, 69] on div at bounding box center [99, 67] width 28 height 11
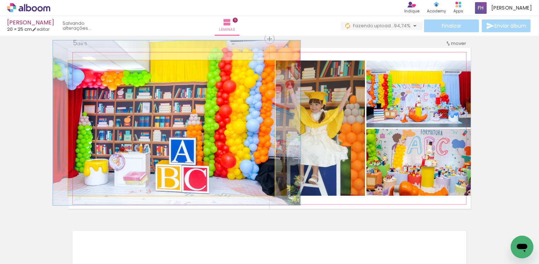
drag, startPoint x: 152, startPoint y: 111, endPoint x: 157, endPoint y: 106, distance: 7.5
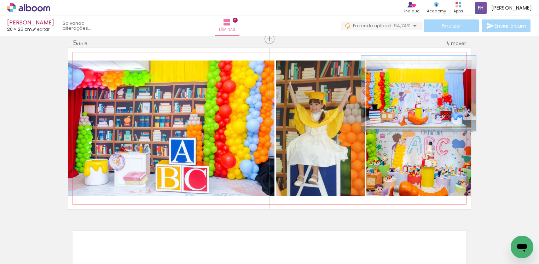
type paper-slider "110"
click at [386, 67] on div at bounding box center [385, 67] width 11 height 11
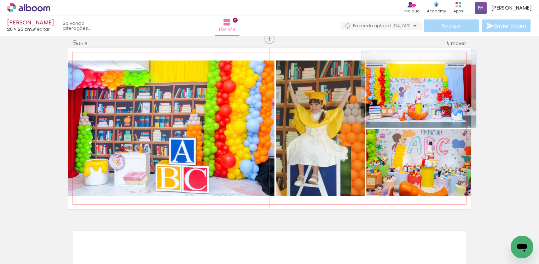
drag, startPoint x: 408, startPoint y: 100, endPoint x: 408, endPoint y: 93, distance: 6.7
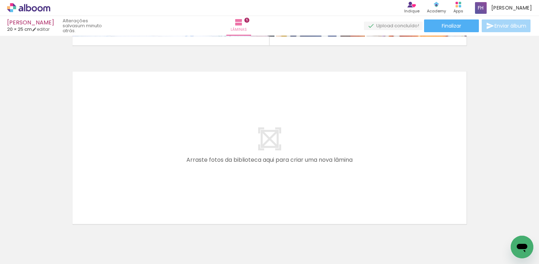
scroll to position [915, 0]
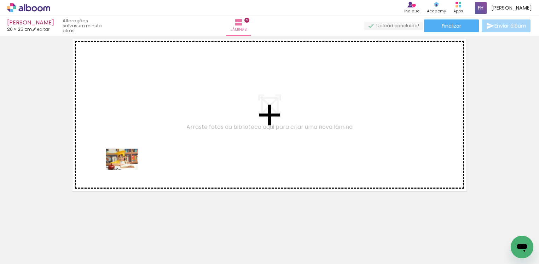
drag, startPoint x: 94, startPoint y: 219, endPoint x: 127, endPoint y: 170, distance: 58.9
click at [127, 170] on quentale-workspace at bounding box center [269, 132] width 539 height 264
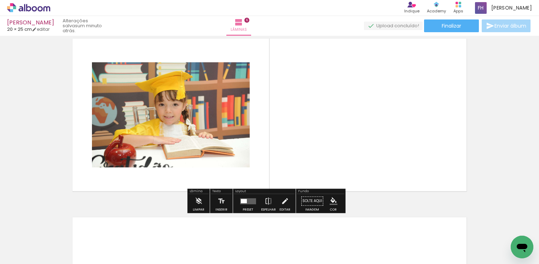
scroll to position [902, 0]
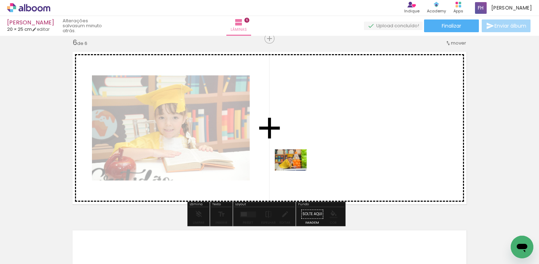
drag, startPoint x: 114, startPoint y: 248, endPoint x: 296, endPoint y: 171, distance: 198.0
click at [296, 171] on quentale-workspace at bounding box center [269, 132] width 539 height 264
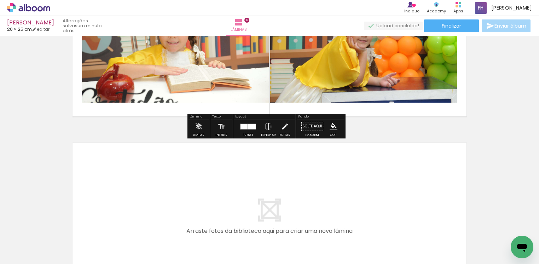
scroll to position [1008, 0]
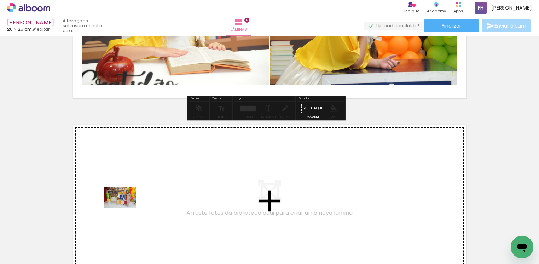
drag, startPoint x: 77, startPoint y: 247, endPoint x: 126, endPoint y: 208, distance: 61.9
click at [126, 208] on quentale-workspace at bounding box center [269, 132] width 539 height 264
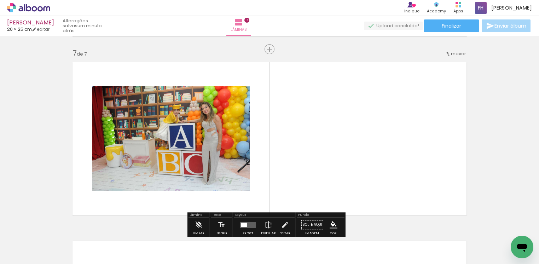
scroll to position [1081, 0]
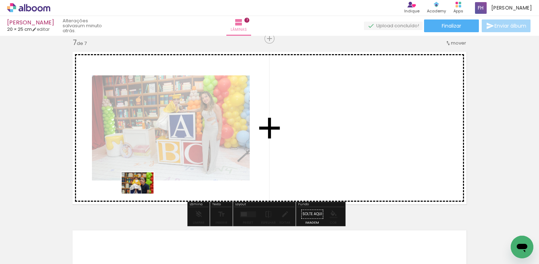
drag, startPoint x: 81, startPoint y: 242, endPoint x: 143, endPoint y: 194, distance: 78.6
click at [143, 194] on quentale-workspace at bounding box center [269, 132] width 539 height 264
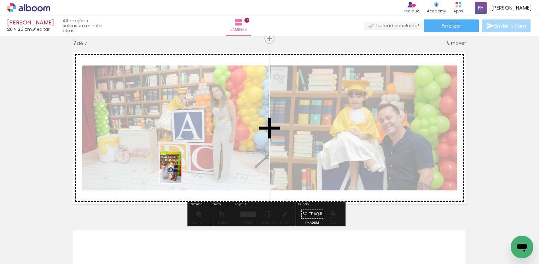
drag, startPoint x: 75, startPoint y: 234, endPoint x: 181, endPoint y: 173, distance: 123.3
click at [181, 173] on quentale-workspace at bounding box center [269, 132] width 539 height 264
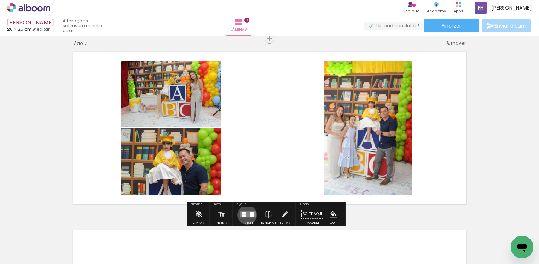
click at [246, 215] on quentale-layouter at bounding box center [248, 214] width 16 height 6
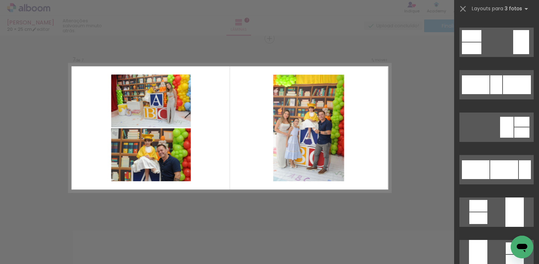
scroll to position [690, 0]
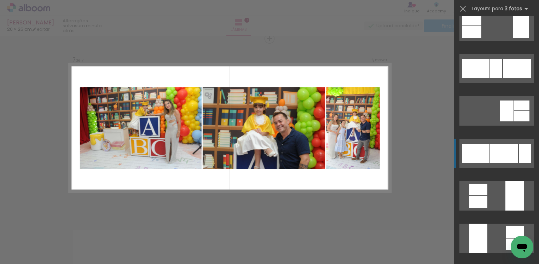
click at [524, 144] on div at bounding box center [525, 153] width 12 height 19
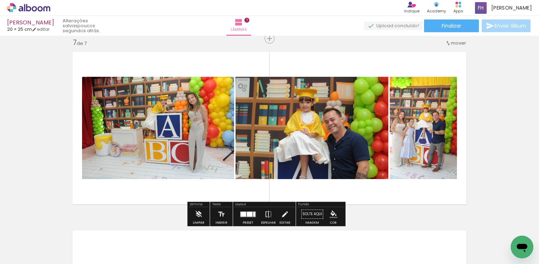
click at [31, 255] on span "Adicionar Fotos" at bounding box center [25, 254] width 21 height 8
click at [0, 0] on input "file" at bounding box center [0, 0] width 0 height 0
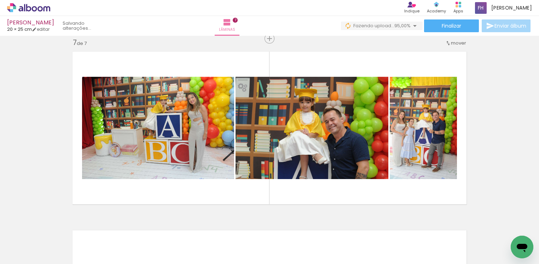
click at [27, 258] on span "Adicionar Fotos" at bounding box center [25, 254] width 21 height 8
click at [0, 0] on input "file" at bounding box center [0, 0] width 0 height 0
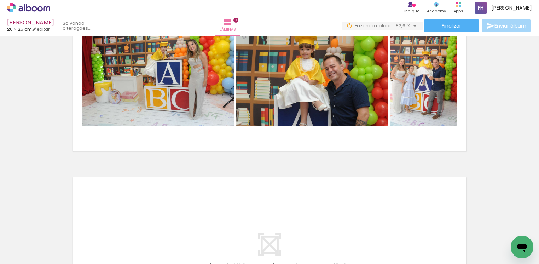
scroll to position [1187, 0]
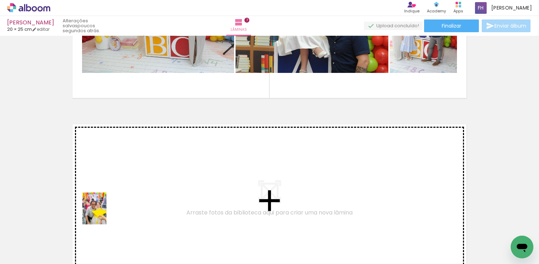
drag, startPoint x: 71, startPoint y: 246, endPoint x: 104, endPoint y: 214, distance: 45.8
click at [104, 214] on quentale-workspace at bounding box center [269, 132] width 539 height 264
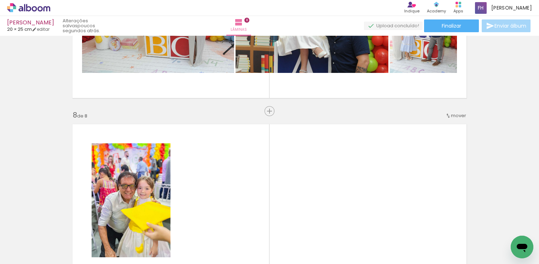
scroll to position [1259, 0]
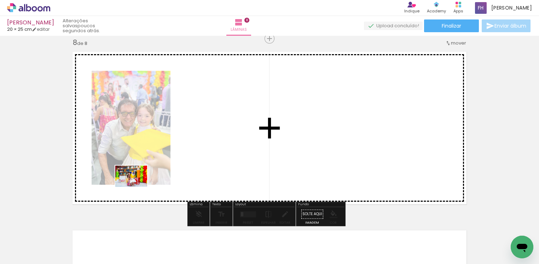
drag, startPoint x: 71, startPoint y: 242, endPoint x: 137, endPoint y: 186, distance: 86.2
click at [137, 186] on quentale-workspace at bounding box center [269, 132] width 539 height 264
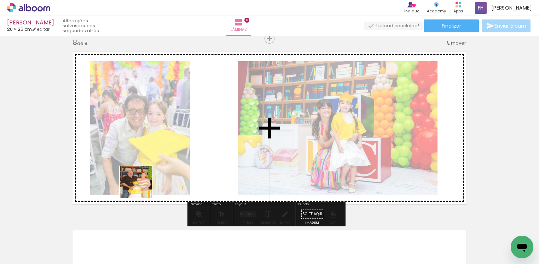
drag, startPoint x: 73, startPoint y: 248, endPoint x: 143, endPoint y: 185, distance: 94.5
click at [143, 185] on quentale-workspace at bounding box center [269, 132] width 539 height 264
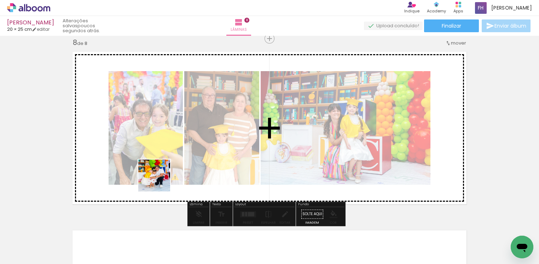
drag, startPoint x: 74, startPoint y: 244, endPoint x: 160, endPoint y: 181, distance: 106.6
click at [160, 181] on quentale-workspace at bounding box center [269, 132] width 539 height 264
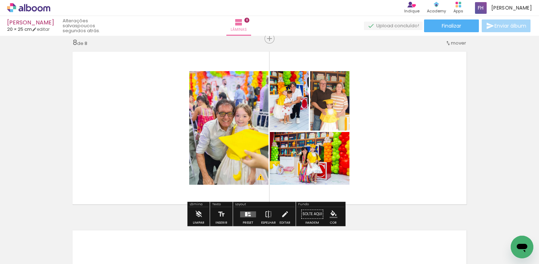
click at [245, 214] on div at bounding box center [246, 214] width 2 height 4
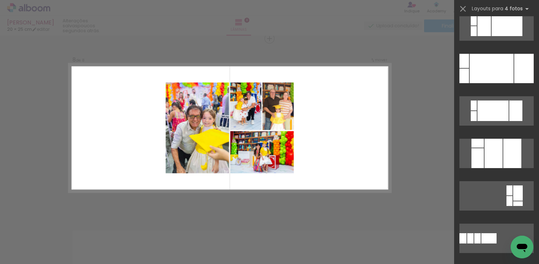
scroll to position [583, 0]
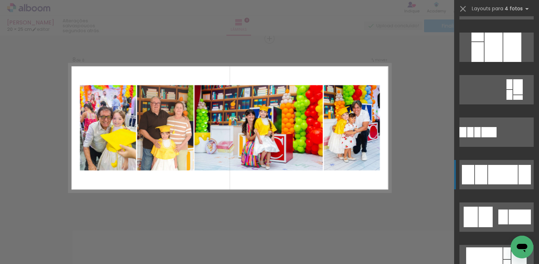
click at [526, 180] on div at bounding box center [525, 174] width 12 height 19
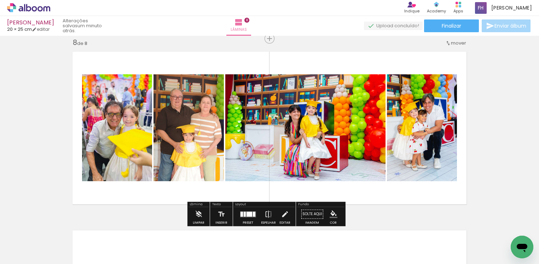
click at [250, 212] on div at bounding box center [249, 214] width 6 height 5
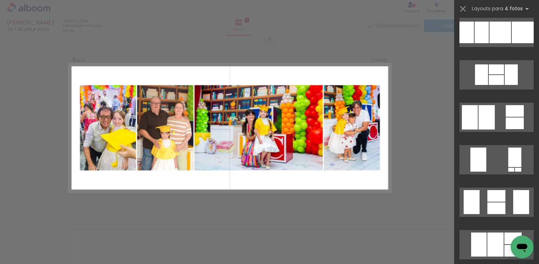
scroll to position [3852, 0]
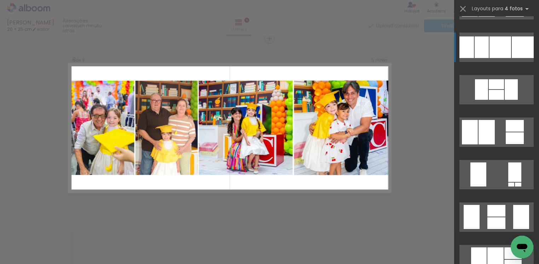
click at [521, 47] on div at bounding box center [523, 47] width 22 height 22
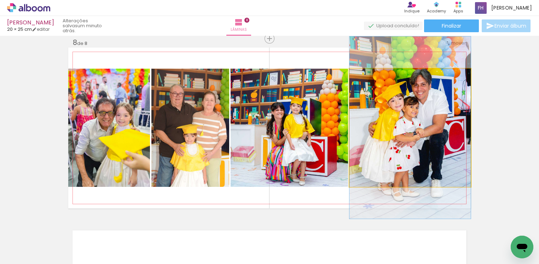
click at [437, 120] on quentale-photo at bounding box center [410, 128] width 121 height 118
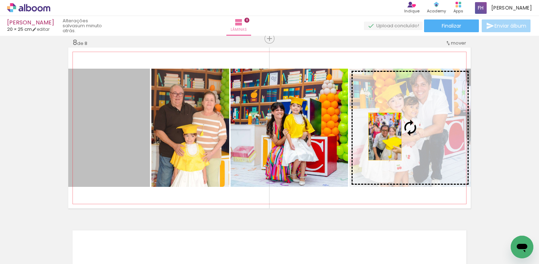
drag, startPoint x: 117, startPoint y: 136, endPoint x: 381, endPoint y: 136, distance: 263.9
click at [0, 0] on slot at bounding box center [0, 0] width 0 height 0
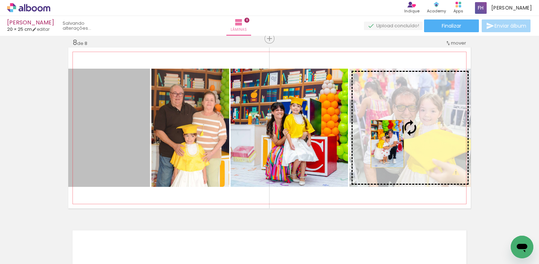
drag, startPoint x: 114, startPoint y: 138, endPoint x: 384, endPoint y: 144, distance: 269.3
click at [0, 0] on slot at bounding box center [0, 0] width 0 height 0
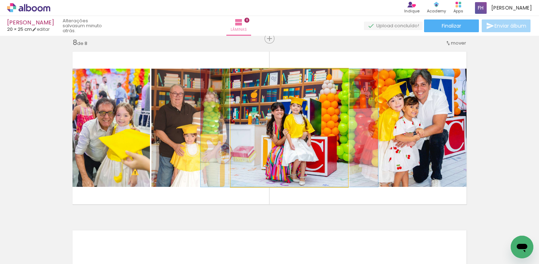
click at [327, 136] on quentale-photo at bounding box center [289, 128] width 117 height 118
drag, startPoint x: 327, startPoint y: 136, endPoint x: 336, endPoint y: 137, distance: 8.6
click at [326, 136] on quentale-photo at bounding box center [289, 128] width 117 height 118
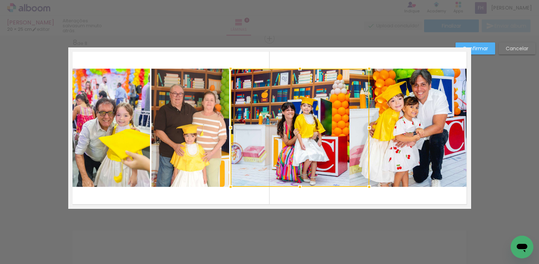
drag, startPoint x: 344, startPoint y: 130, endPoint x: 365, endPoint y: 137, distance: 22.5
click at [365, 137] on album-spread "8 de 8" at bounding box center [269, 127] width 403 height 161
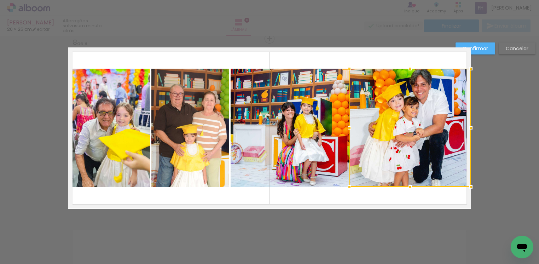
click at [409, 144] on div at bounding box center [410, 128] width 121 height 118
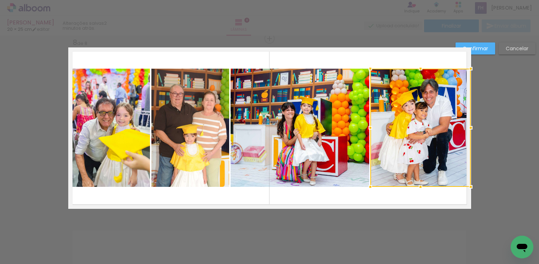
drag, startPoint x: 346, startPoint y: 130, endPoint x: 391, endPoint y: 168, distance: 58.9
click at [370, 140] on div at bounding box center [420, 128] width 100 height 118
click at [368, 196] on quentale-layouter at bounding box center [269, 127] width 403 height 161
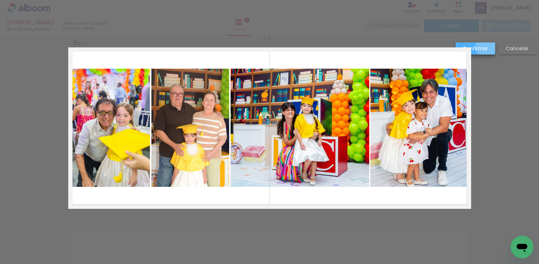
click at [0, 0] on slot "Confirmar" at bounding box center [0, 0] width 0 height 0
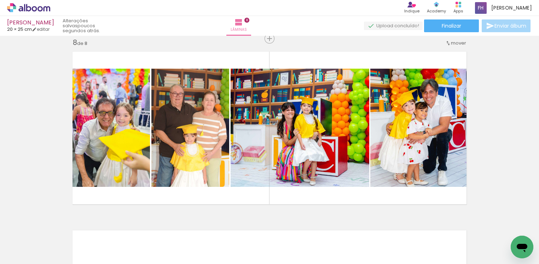
click at [20, 256] on span "Adicionar Fotos" at bounding box center [25, 260] width 21 height 8
click at [0, 0] on input "file" at bounding box center [0, 0] width 0 height 0
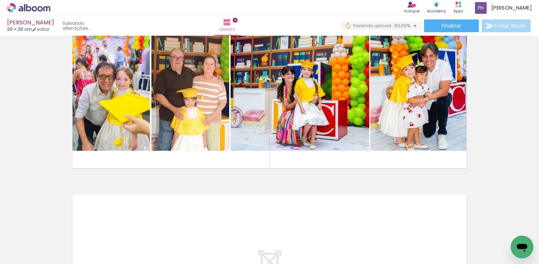
scroll to position [1313, 0]
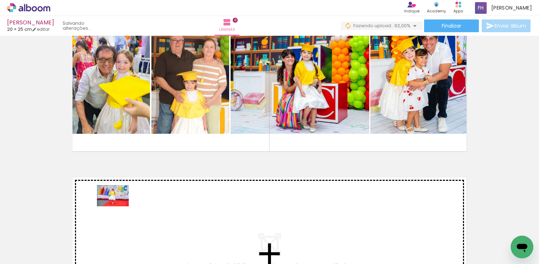
drag, startPoint x: 83, startPoint y: 242, endPoint x: 118, endPoint y: 206, distance: 50.0
click at [118, 206] on quentale-workspace at bounding box center [269, 132] width 539 height 264
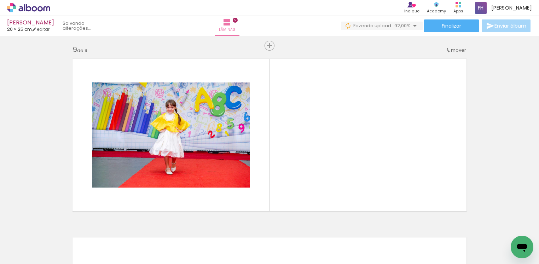
scroll to position [1438, 0]
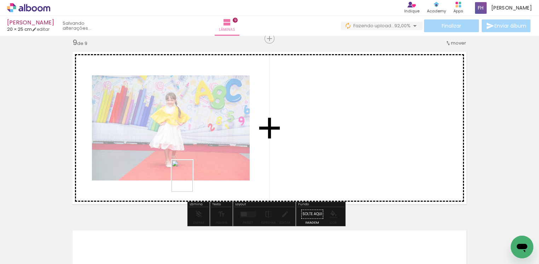
drag, startPoint x: 75, startPoint y: 244, endPoint x: 193, endPoint y: 181, distance: 133.3
click at [193, 181] on quentale-workspace at bounding box center [269, 132] width 539 height 264
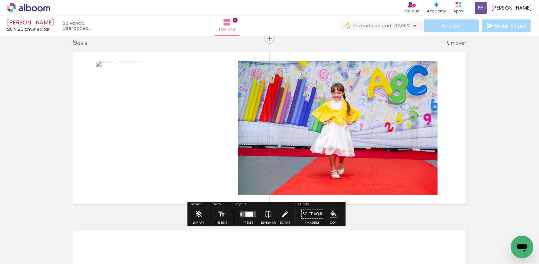
scroll to position [3852, 0]
click at [267, 214] on iron-icon at bounding box center [269, 214] width 8 height 14
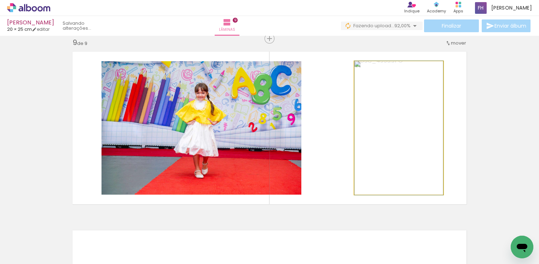
click at [376, 159] on quentale-photo at bounding box center [398, 127] width 89 height 133
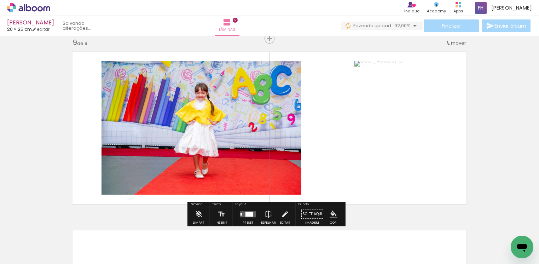
click at [364, 136] on quentale-photo at bounding box center [398, 127] width 89 height 133
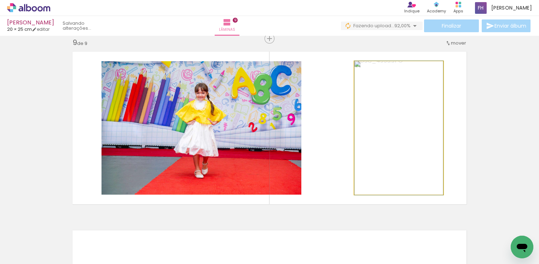
click at [364, 136] on quentale-photo at bounding box center [398, 127] width 89 height 133
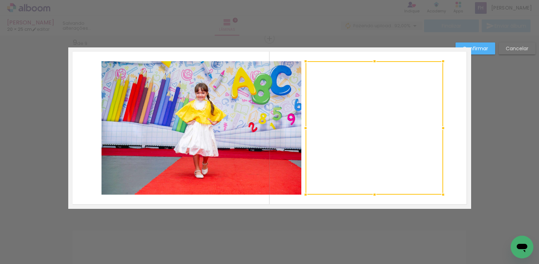
drag, startPoint x: 353, startPoint y: 129, endPoint x: 303, endPoint y: 134, distance: 49.8
click at [303, 134] on div at bounding box center [306, 128] width 14 height 14
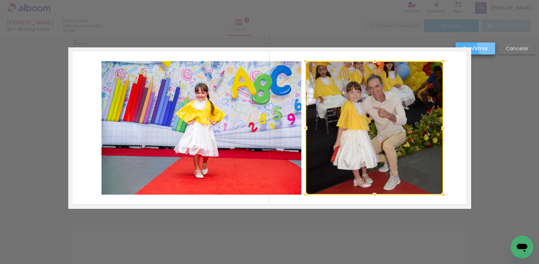
click at [0, 0] on slot "Confirmar" at bounding box center [0, 0] width 0 height 0
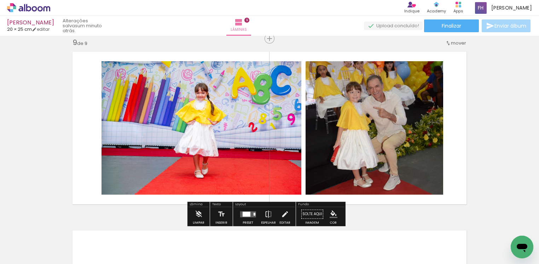
click at [35, 256] on span "Adicionar Fotos" at bounding box center [25, 260] width 21 height 8
click at [0, 0] on input "file" at bounding box center [0, 0] width 0 height 0
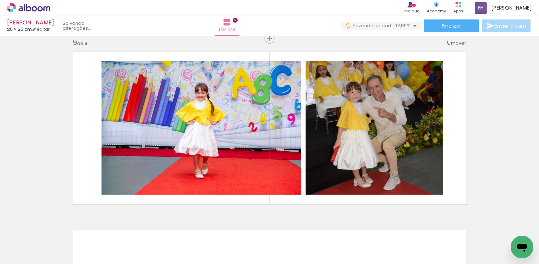
click at [29, 256] on span "Adicionar Fotos" at bounding box center [25, 260] width 21 height 8
click at [0, 0] on input "file" at bounding box center [0, 0] width 0 height 0
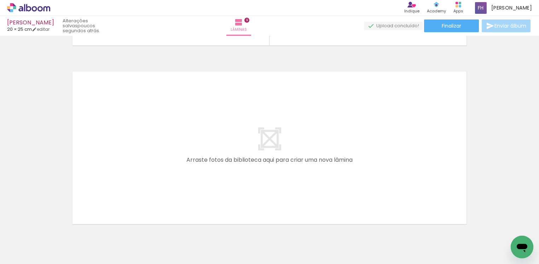
scroll to position [1597, 0]
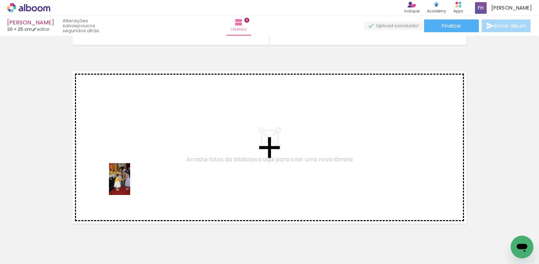
drag, startPoint x: 77, startPoint y: 247, endPoint x: 130, endPoint y: 184, distance: 81.6
click at [130, 184] on quentale-workspace at bounding box center [269, 132] width 539 height 264
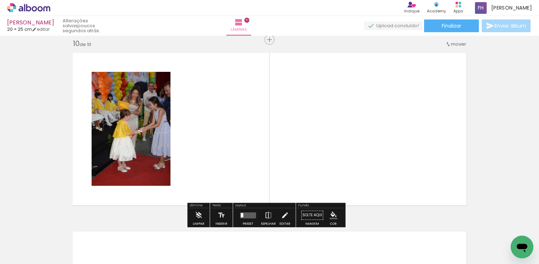
scroll to position [1616, 0]
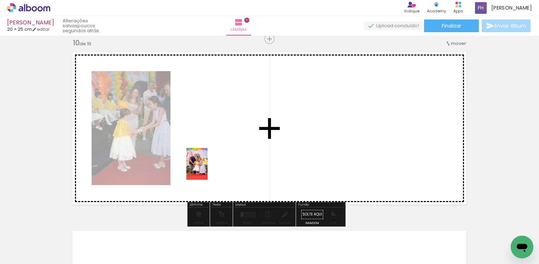
drag, startPoint x: 111, startPoint y: 243, endPoint x: 208, endPoint y: 169, distance: 121.1
click at [208, 169] on quentale-workspace at bounding box center [269, 132] width 539 height 264
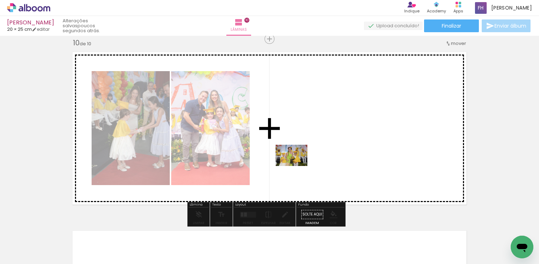
drag, startPoint x: 158, startPoint y: 216, endPoint x: 297, endPoint y: 166, distance: 147.8
click at [297, 166] on quentale-workspace at bounding box center [269, 132] width 539 height 264
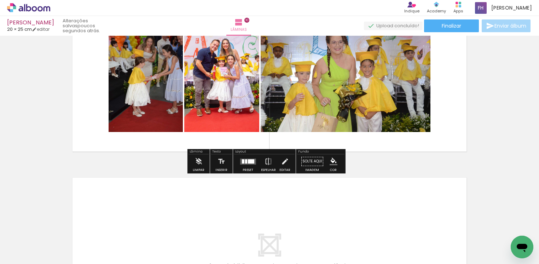
scroll to position [1723, 0]
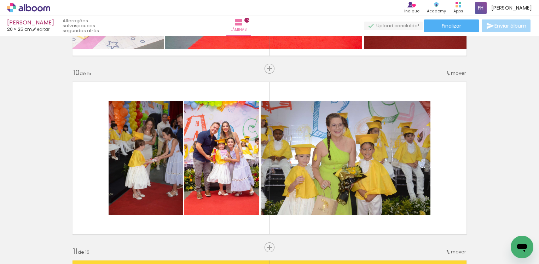
scroll to position [1640, 0]
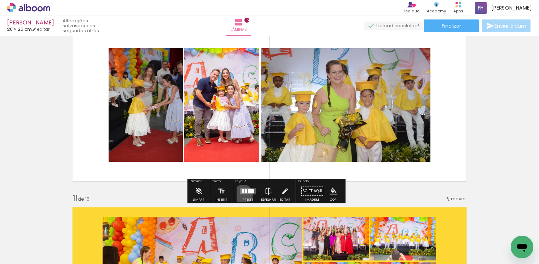
click at [242, 194] on div at bounding box center [247, 191] width 19 height 14
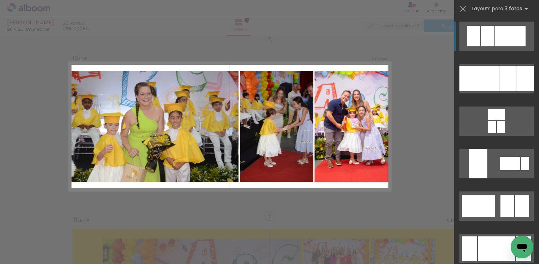
scroll to position [1616, 0]
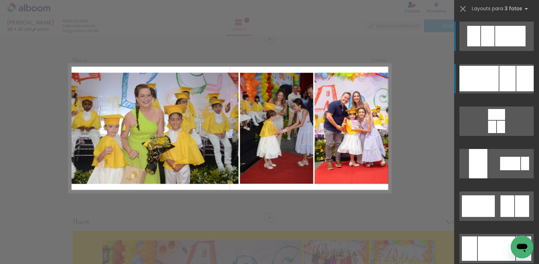
click at [508, 75] on div at bounding box center [508, 78] width 16 height 25
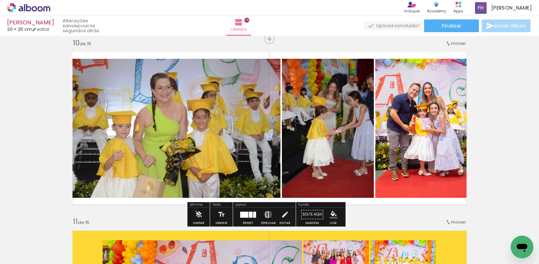
click at [266, 214] on iron-icon at bounding box center [269, 214] width 8 height 14
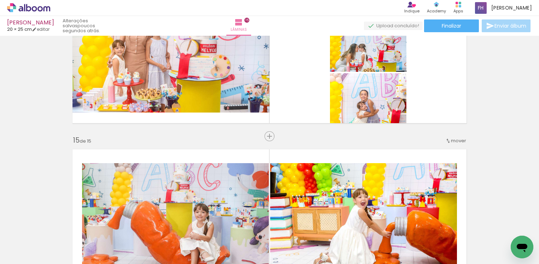
scroll to position [2253, 0]
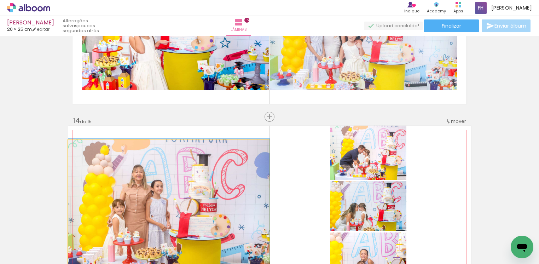
click at [234, 196] on quentale-photo at bounding box center [168, 206] width 201 height 132
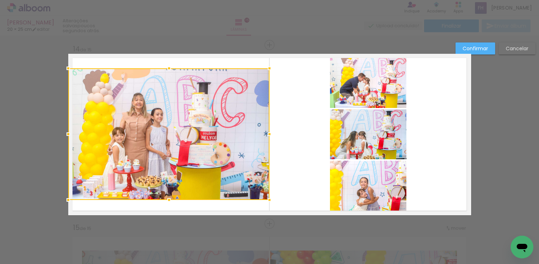
scroll to position [2331, 0]
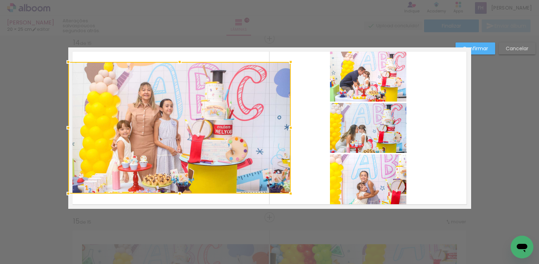
drag, startPoint x: 269, startPoint y: 127, endPoint x: 318, endPoint y: 148, distance: 53.3
click at [299, 143] on album-spread "14 de 15" at bounding box center [269, 127] width 403 height 161
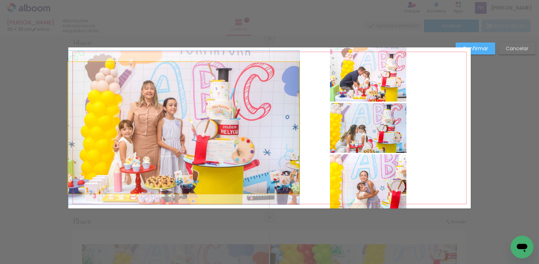
click at [179, 84] on quentale-photo at bounding box center [183, 128] width 231 height 132
click at [179, 84] on div at bounding box center [183, 128] width 231 height 132
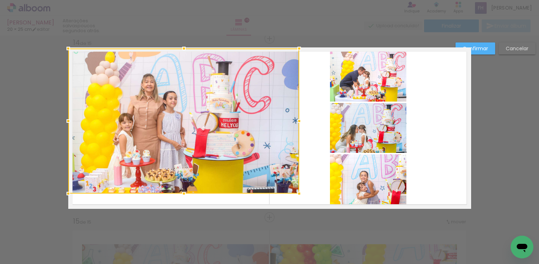
drag, startPoint x: 179, startPoint y: 61, endPoint x: 178, endPoint y: 51, distance: 9.9
click at [178, 51] on div at bounding box center [184, 48] width 14 height 14
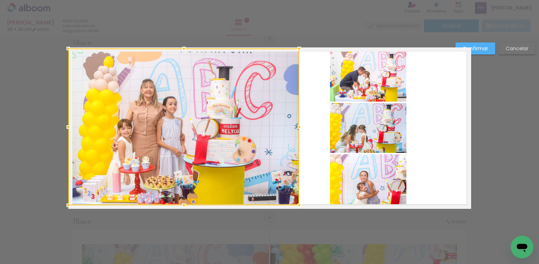
drag, startPoint x: 180, startPoint y: 195, endPoint x: 183, endPoint y: 202, distance: 8.1
click at [183, 202] on div at bounding box center [184, 205] width 14 height 14
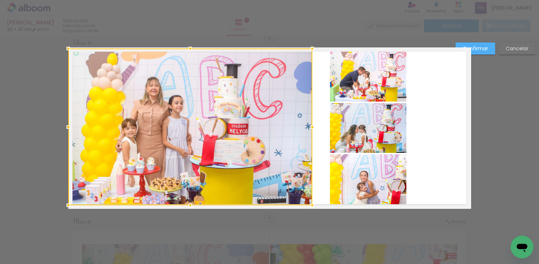
drag, startPoint x: 291, startPoint y: 125, endPoint x: 304, endPoint y: 131, distance: 14.4
click at [305, 131] on div at bounding box center [312, 127] width 14 height 14
click at [0, 0] on slot "Confirmar" at bounding box center [0, 0] width 0 height 0
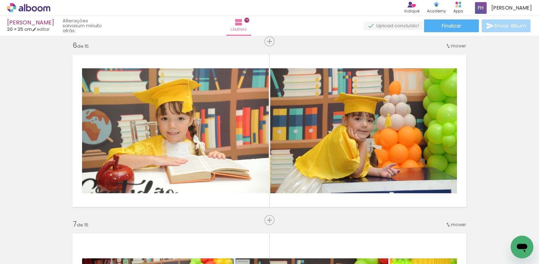
scroll to position [912, 0]
